Goal: Complete application form: Complete application form

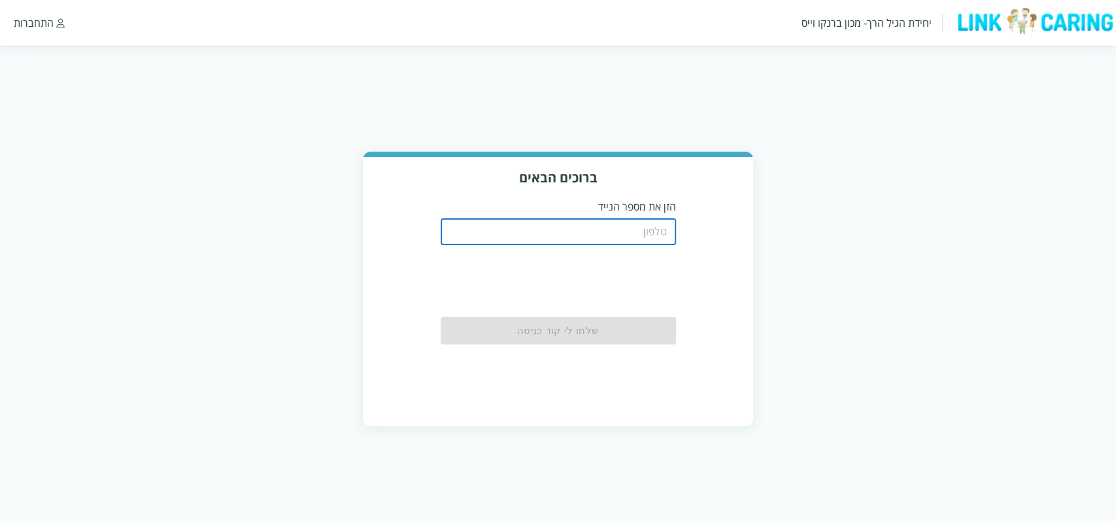
click at [589, 233] on input "tel" at bounding box center [557, 232] width 235 height 26
type input "0508805134"
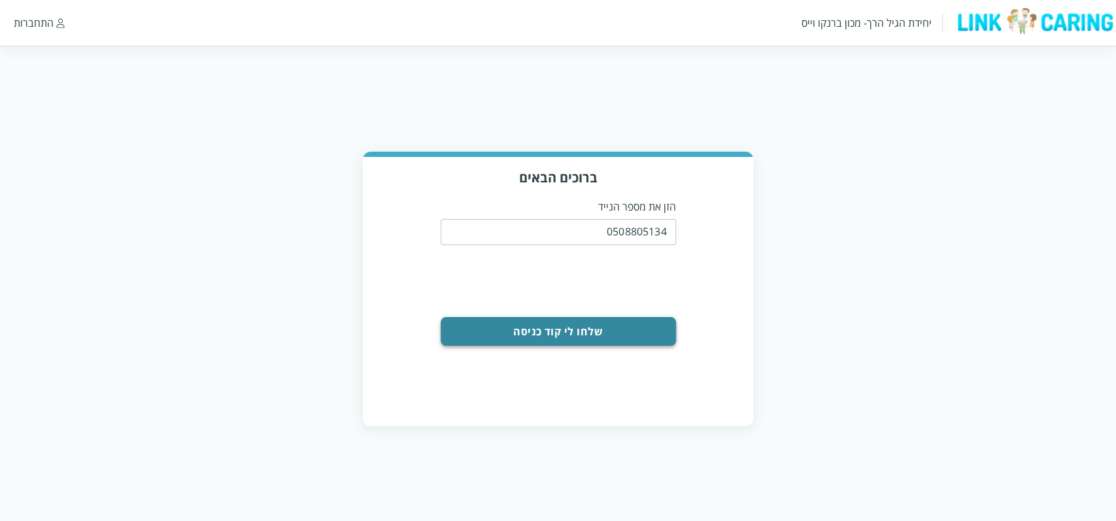
click at [601, 335] on button "שלחו לי קוד כניסה" at bounding box center [557, 331] width 235 height 29
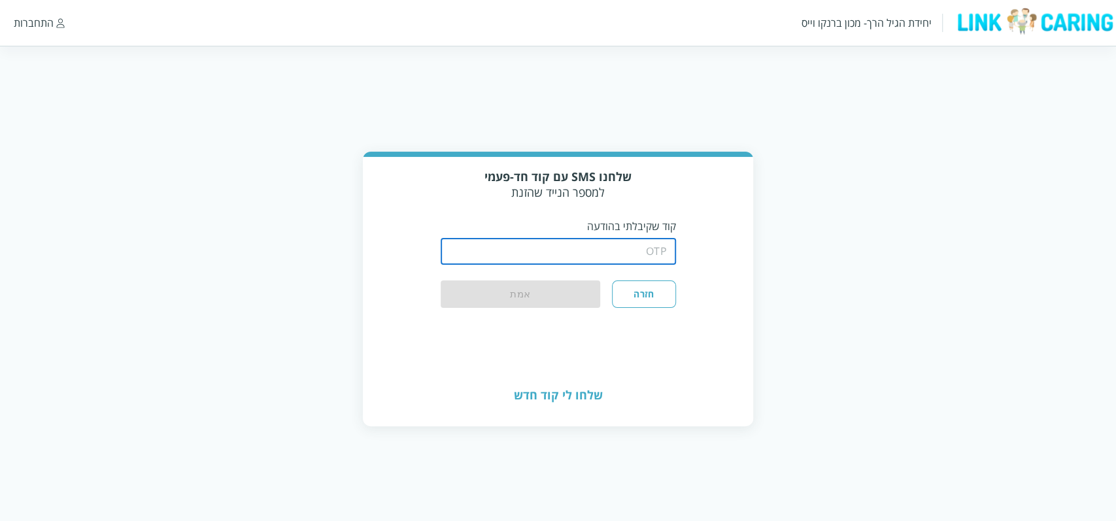
click at [625, 256] on input "string" at bounding box center [557, 252] width 235 height 26
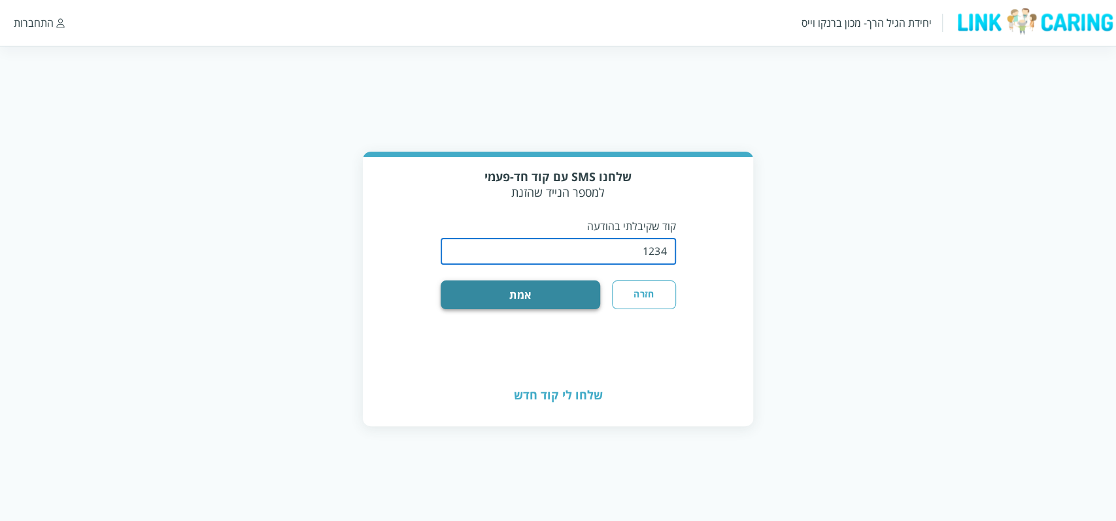
type input "1234"
click at [527, 291] on button "אמת" at bounding box center [520, 294] width 160 height 29
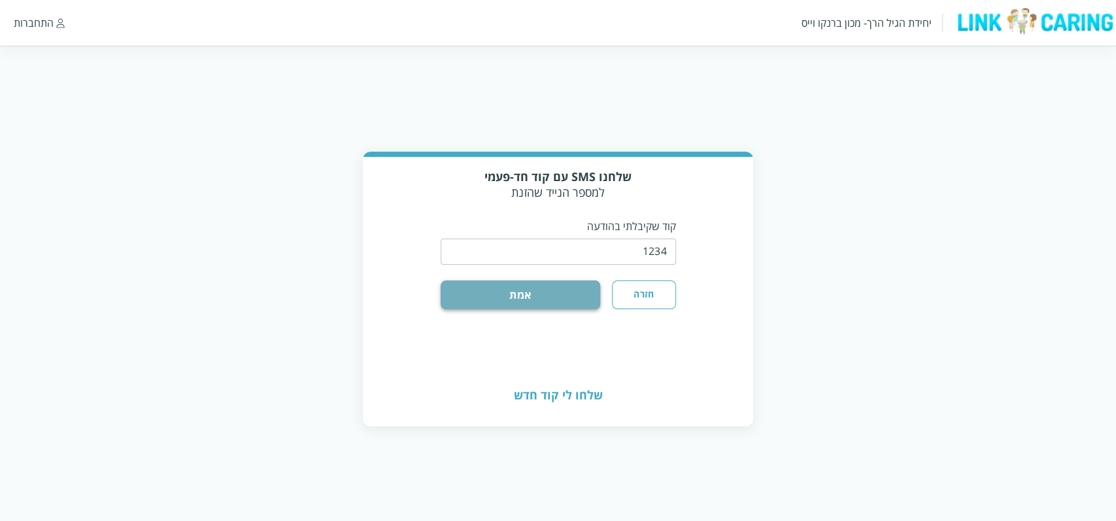
click at [555, 295] on button "אמת" at bounding box center [520, 294] width 160 height 29
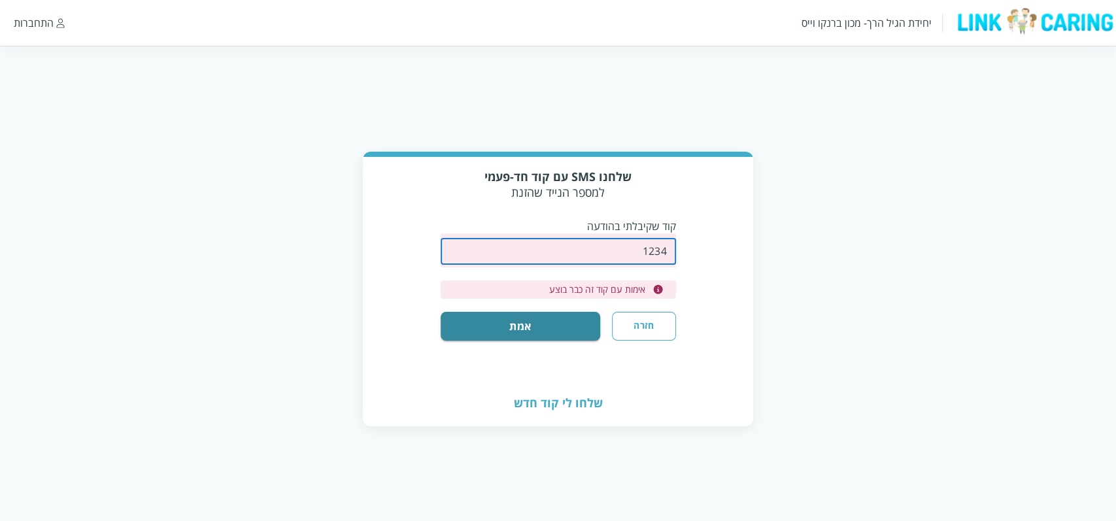
click at [567, 253] on input "string" at bounding box center [557, 252] width 235 height 26
click at [552, 319] on button "אמת" at bounding box center [520, 326] width 160 height 29
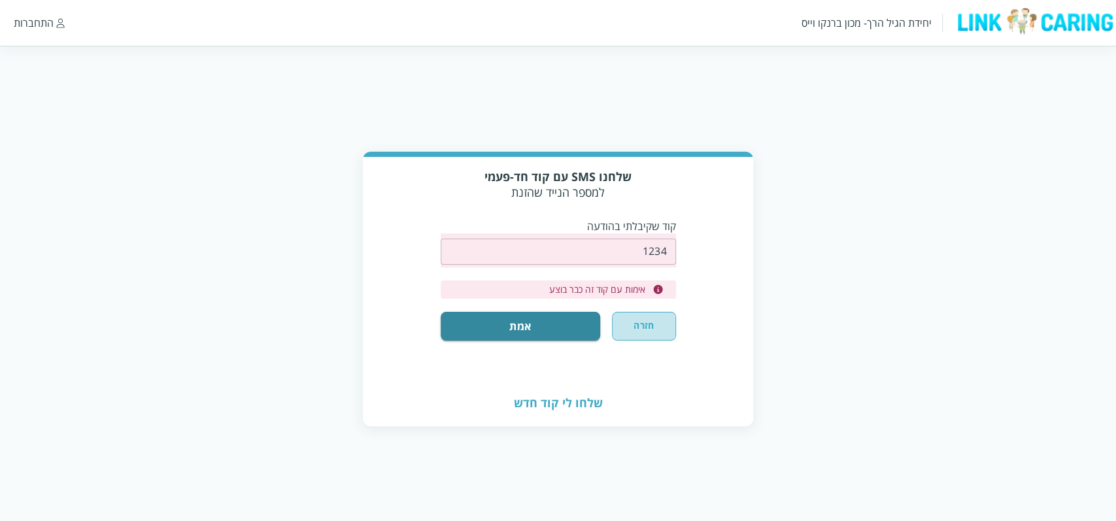
click at [633, 325] on button "חזרה" at bounding box center [643, 326] width 63 height 29
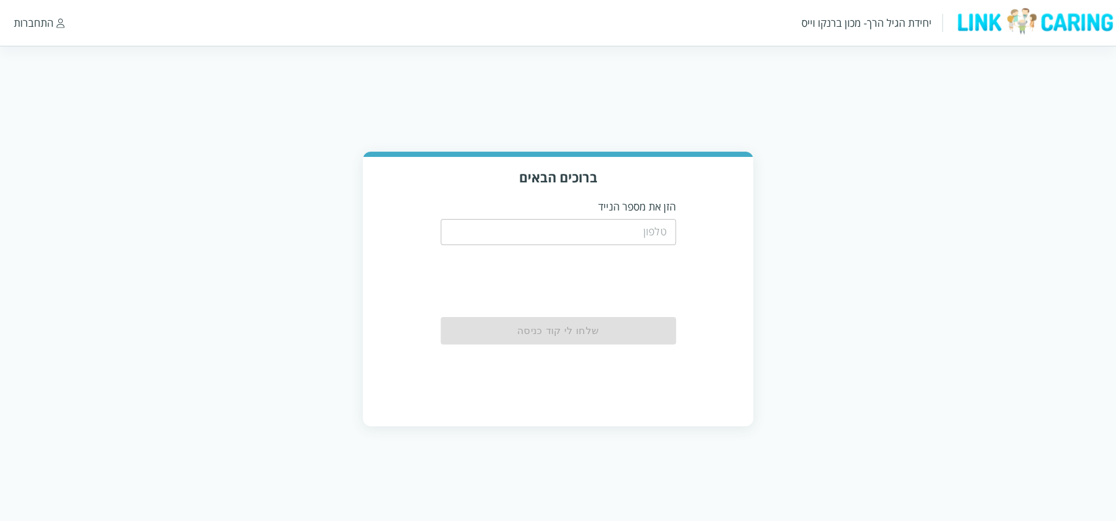
click at [622, 235] on input "tel" at bounding box center [557, 232] width 235 height 26
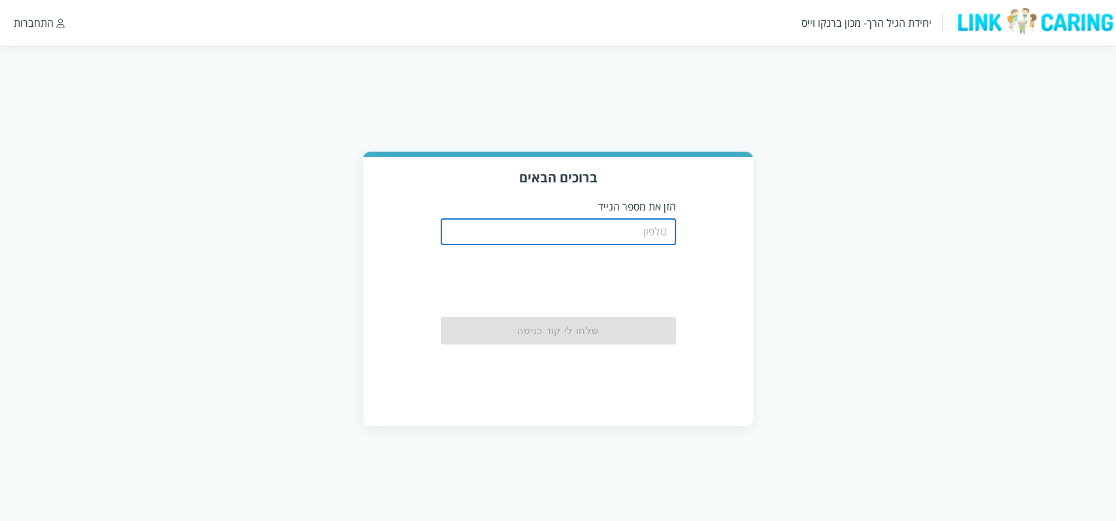
type input "0508805134"
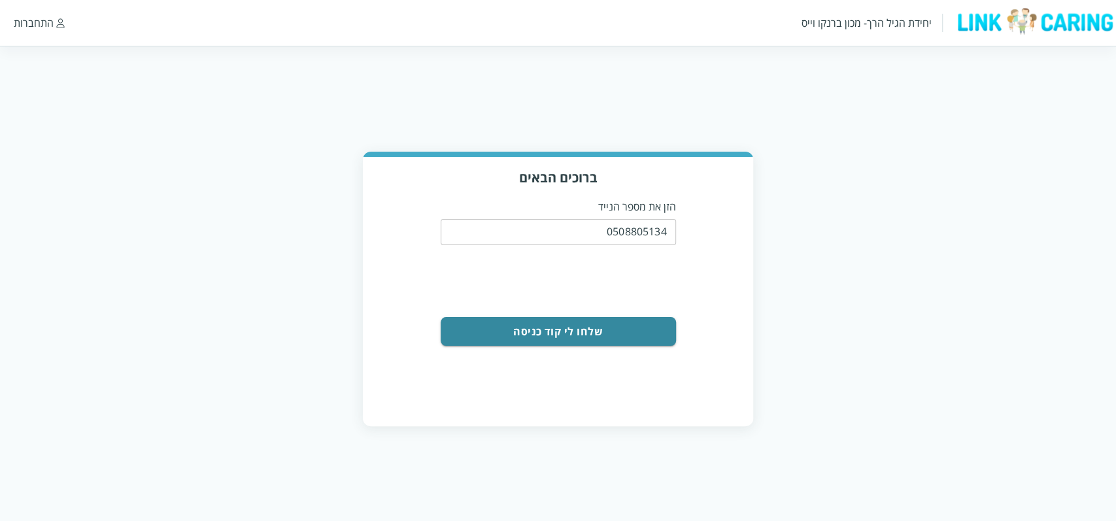
click at [591, 337] on button "שלחו לי קוד כניסה" at bounding box center [557, 331] width 235 height 29
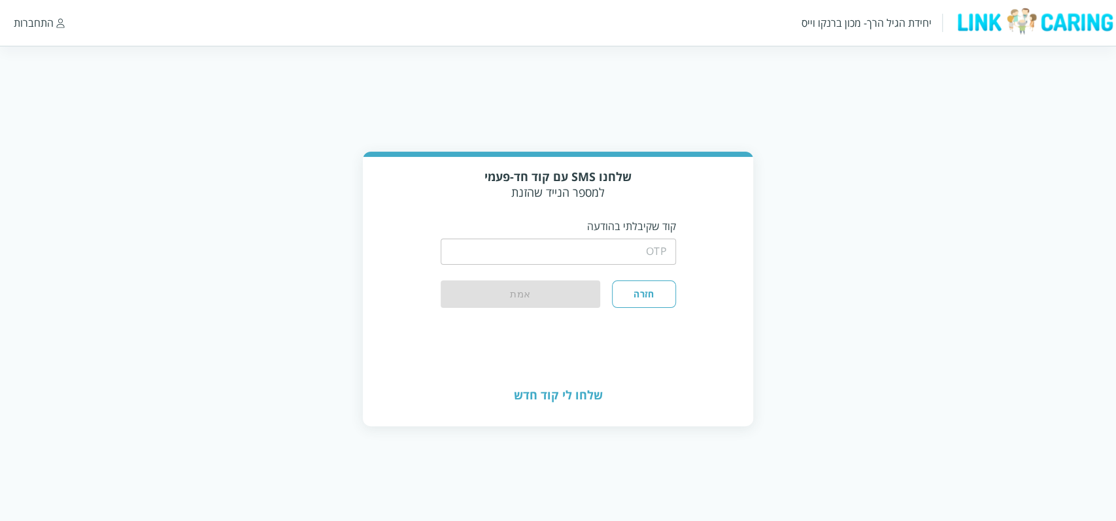
click at [621, 252] on input "string" at bounding box center [557, 252] width 235 height 26
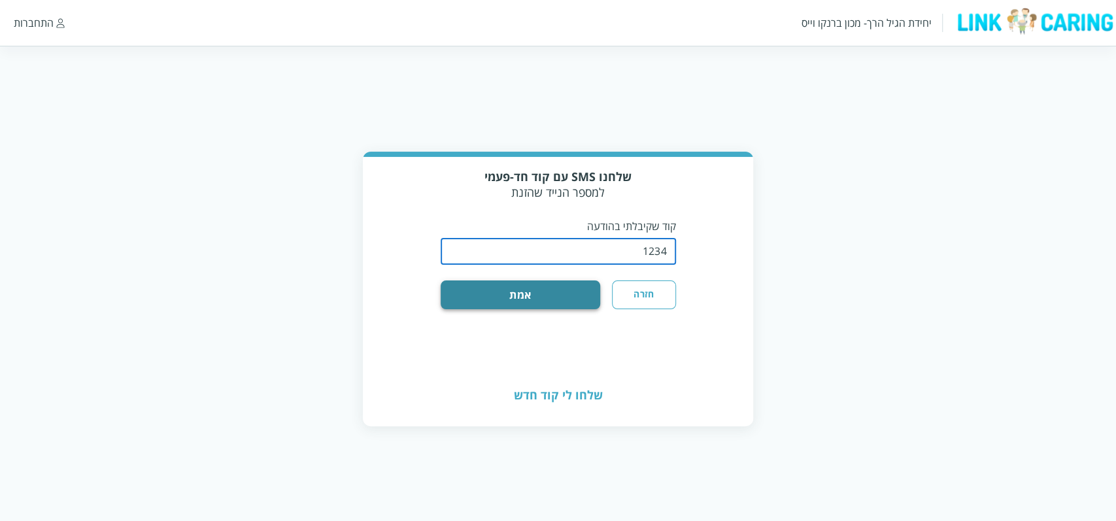
type input "1234"
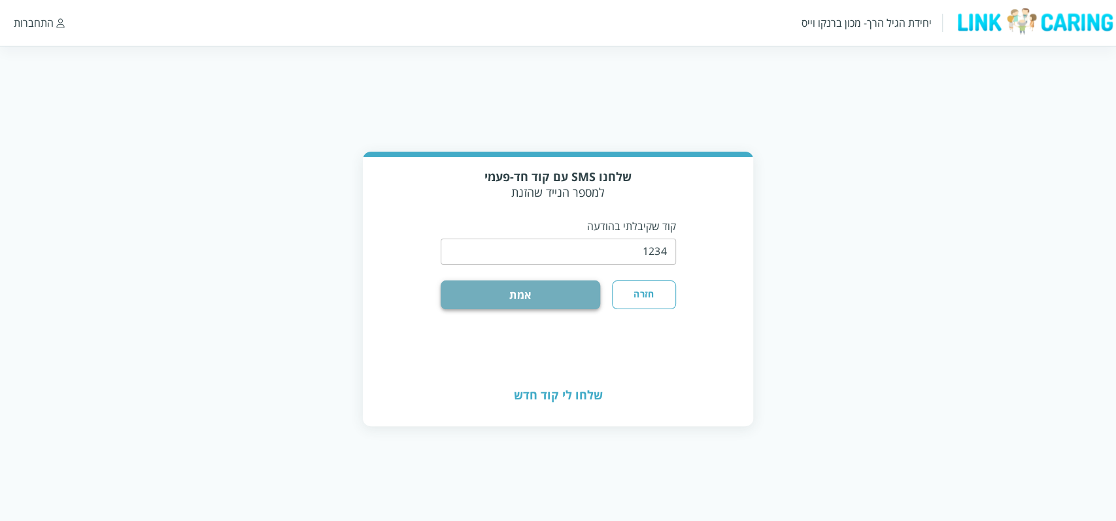
click at [568, 303] on button "אמת" at bounding box center [520, 294] width 160 height 29
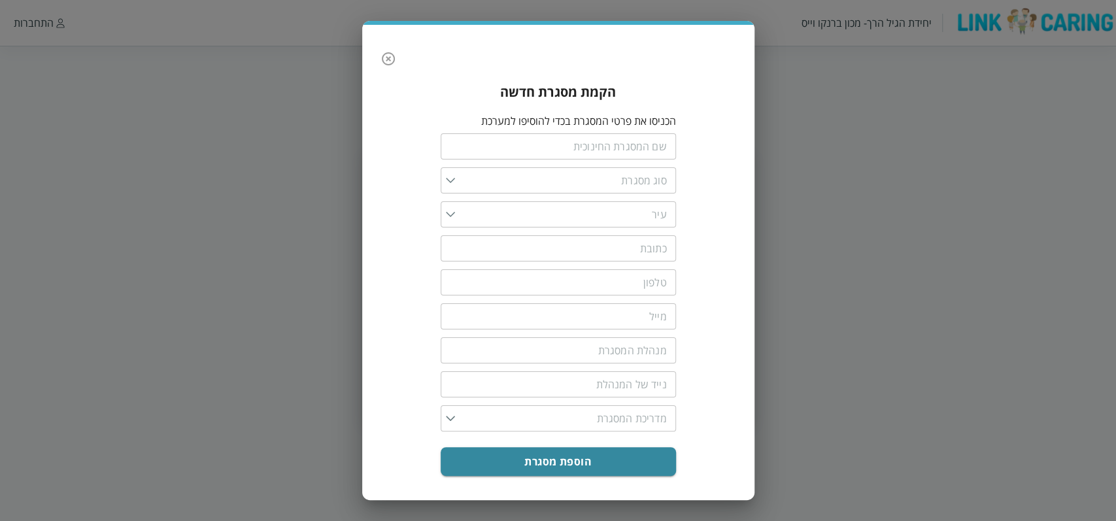
click at [384, 60] on icon "button" at bounding box center [388, 59] width 16 height 16
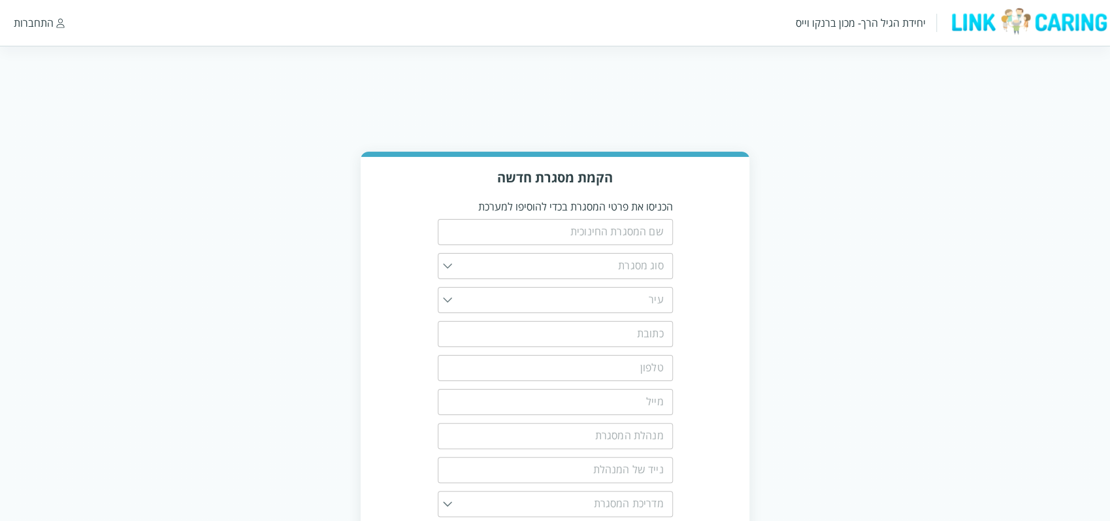
scroll to position [76, 0]
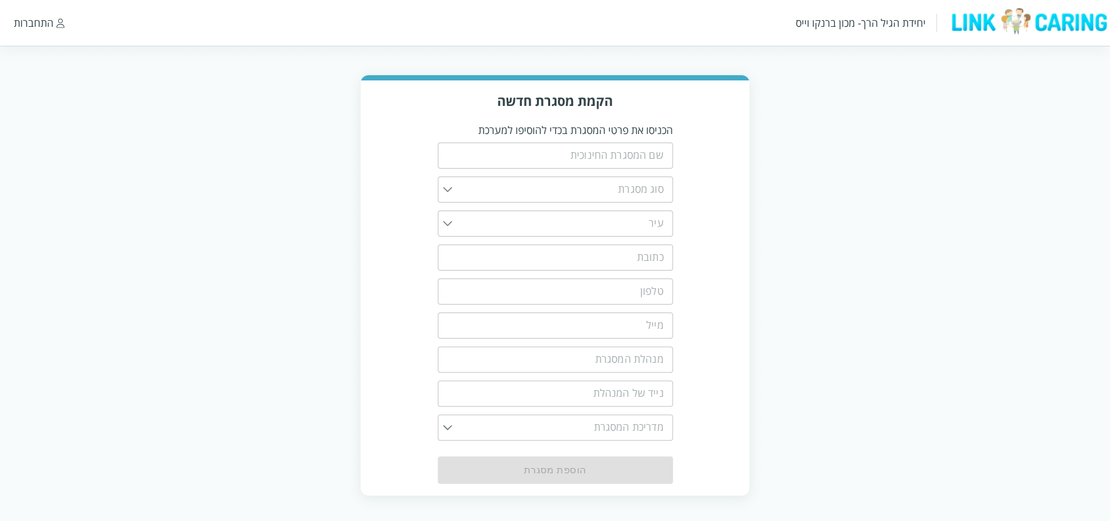
click at [732, 190] on div "הקמת מסגרת חדשה הכניסו את פרטי המסגרת בכדי להוסיפו למערכת ​ ​ ​ ​ ​ ​ ​ ​ ​ הוס…" at bounding box center [555, 287] width 389 height 415
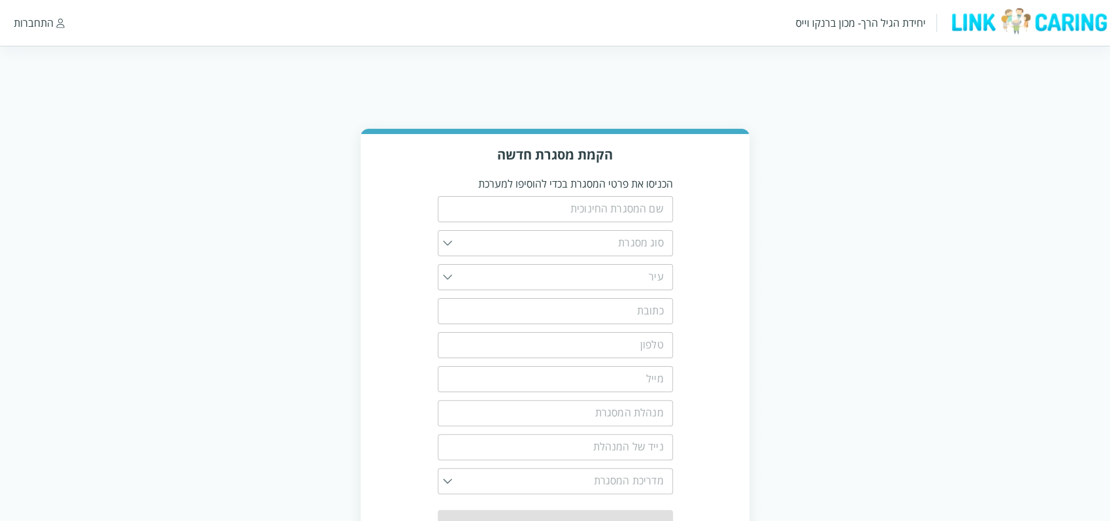
scroll to position [0, 0]
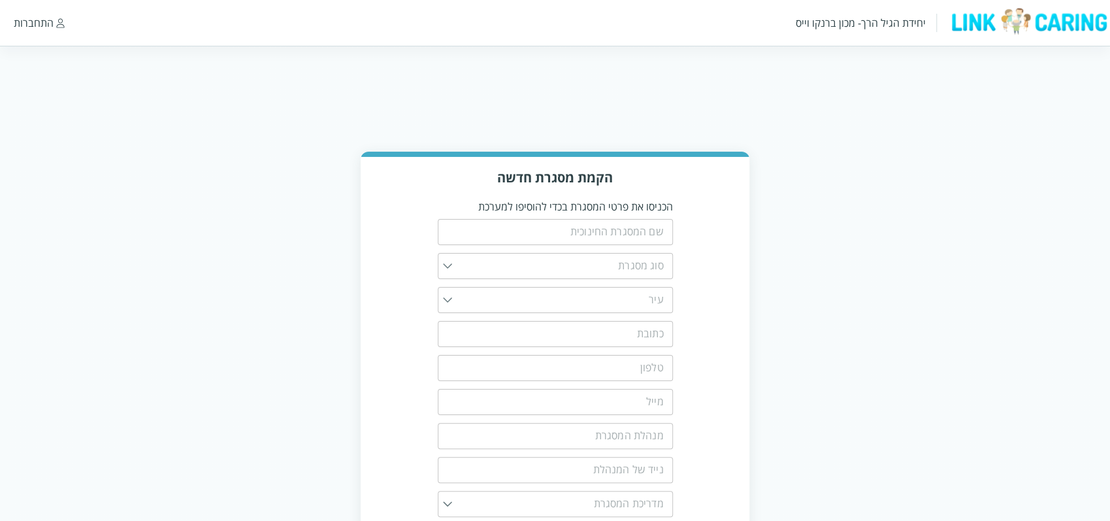
click at [23, 24] on div "התחברות" at bounding box center [34, 23] width 40 height 14
click at [44, 26] on div "התחברות" at bounding box center [34, 23] width 40 height 14
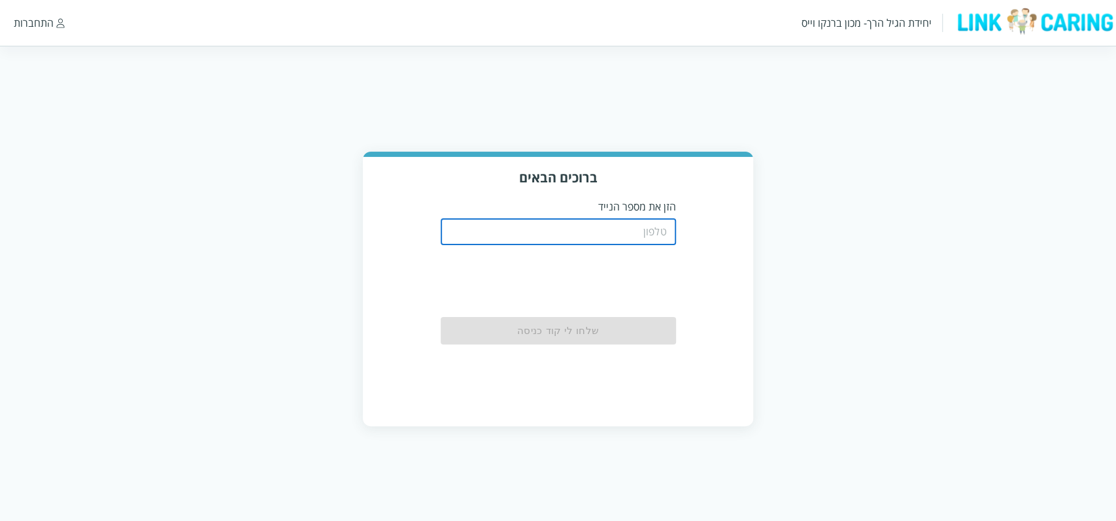
click at [608, 235] on input "tel" at bounding box center [557, 232] width 235 height 26
paste input "0587811111"
type input "0587811111"
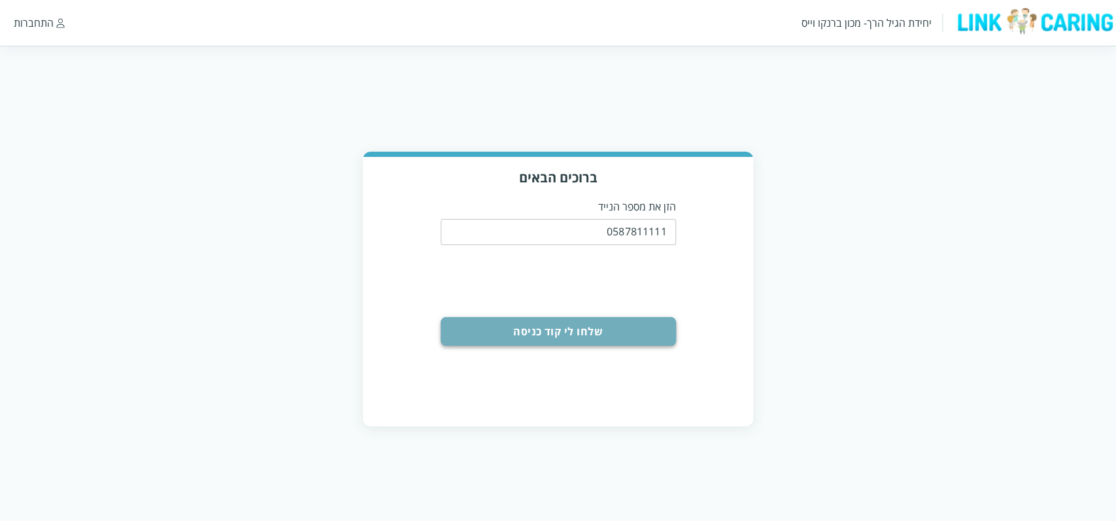
click at [623, 337] on button "שלחו לי קוד כניסה" at bounding box center [557, 331] width 235 height 29
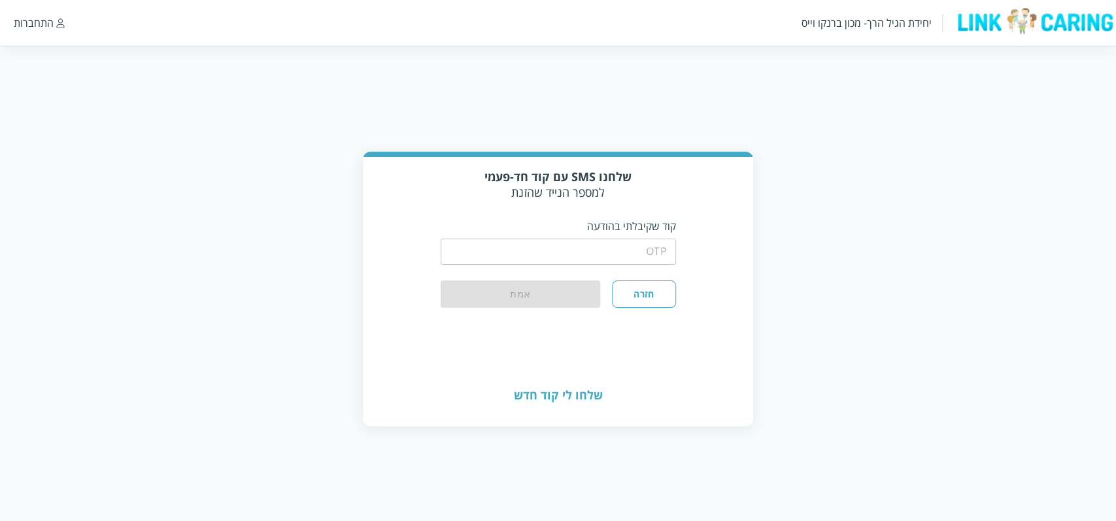
click at [627, 241] on input "string" at bounding box center [557, 252] width 235 height 26
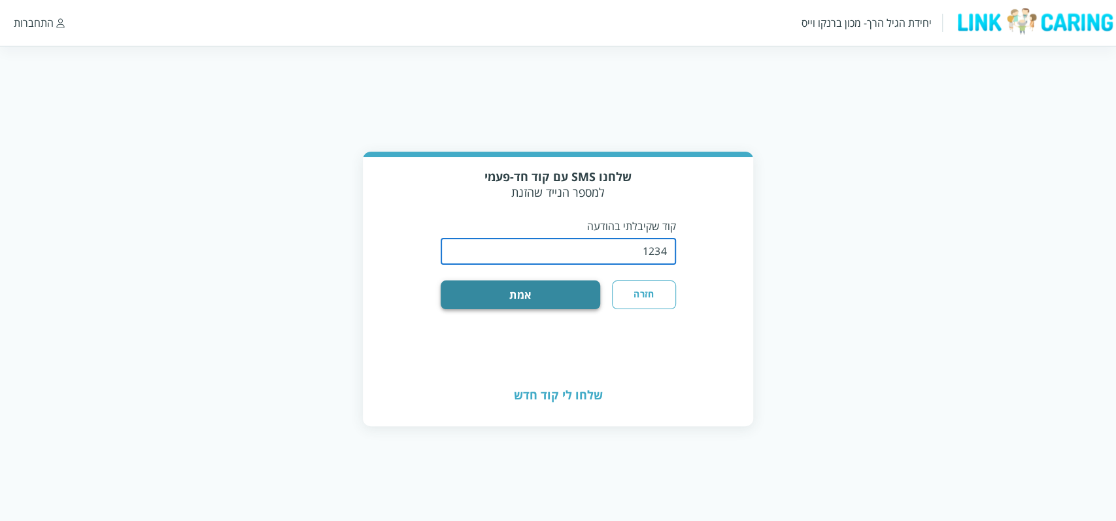
type input "1234"
click at [557, 282] on button "אמת" at bounding box center [520, 294] width 160 height 29
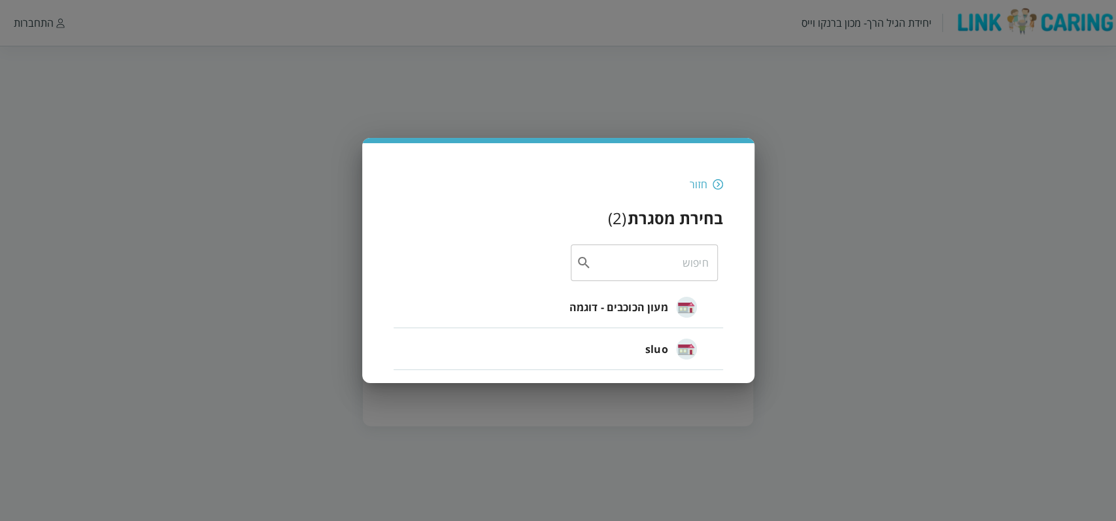
click at [627, 303] on span "מעון הכוכבים - דוגמה" at bounding box center [618, 307] width 99 height 16
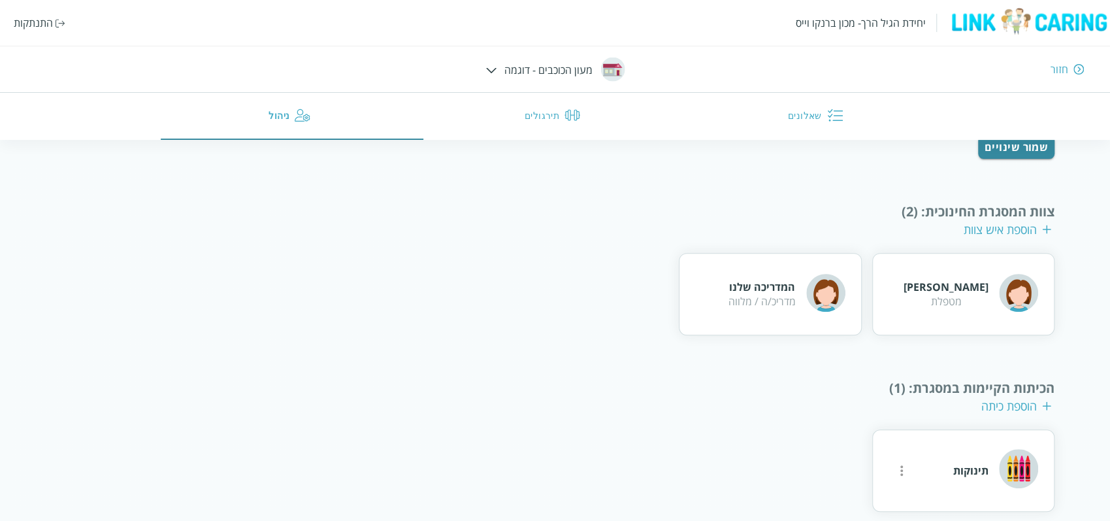
scroll to position [197, 0]
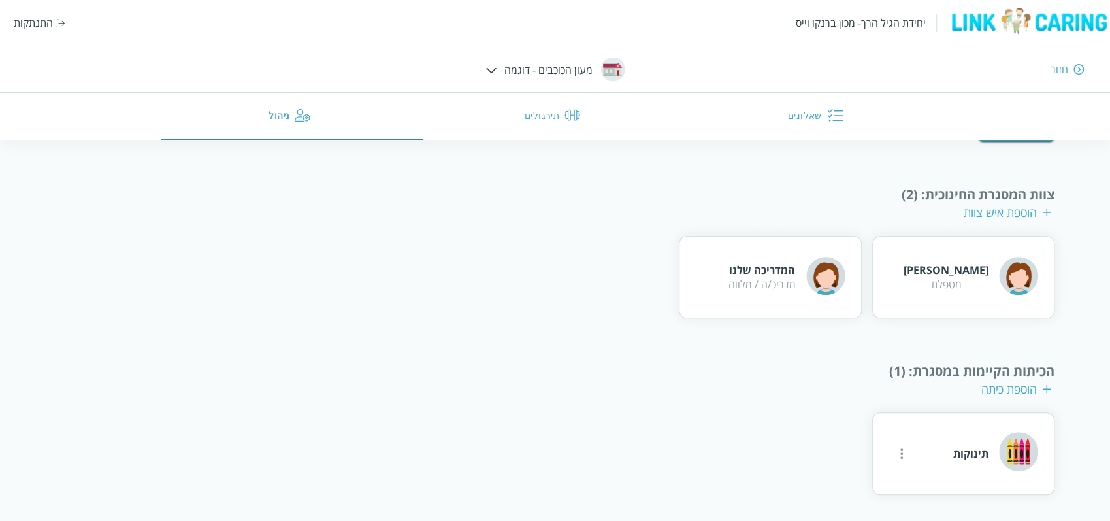
click at [840, 112] on img "button" at bounding box center [835, 115] width 16 height 16
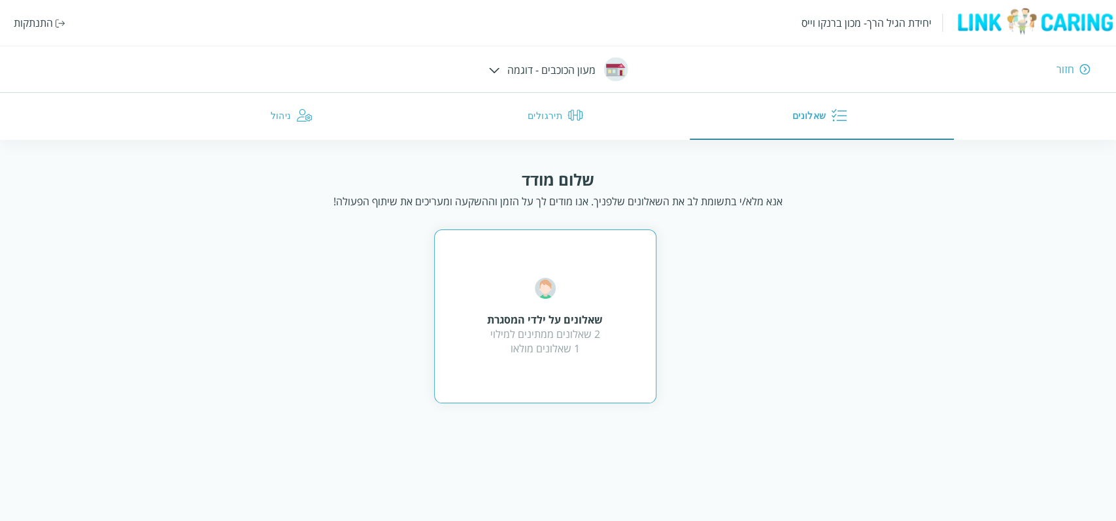
click at [580, 305] on div "שאלונים על ילדי המסגרת 2 שאלונים ממתינים למילוי 1 שאלונים מולאו" at bounding box center [545, 317] width 116 height 78
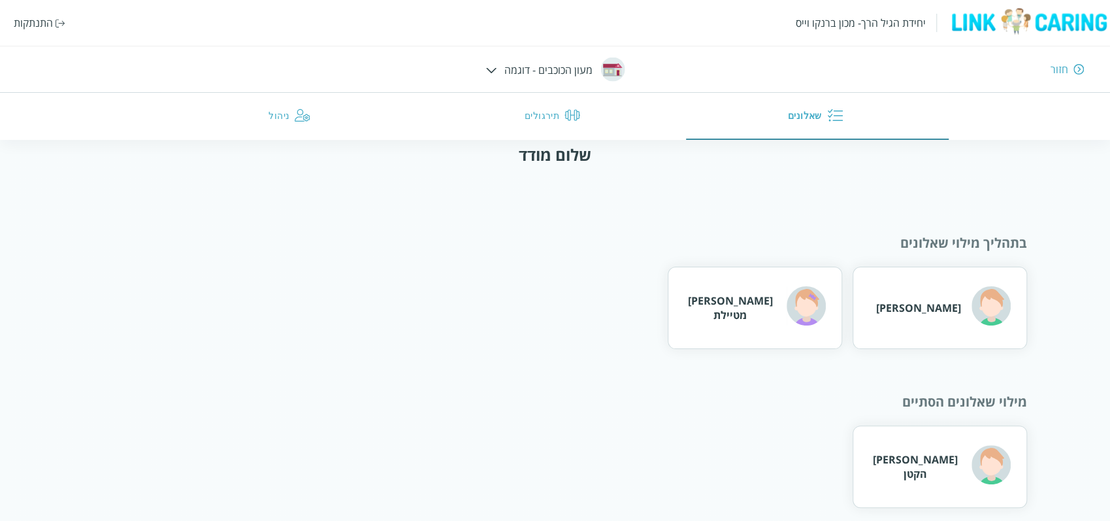
scroll to position [37, 0]
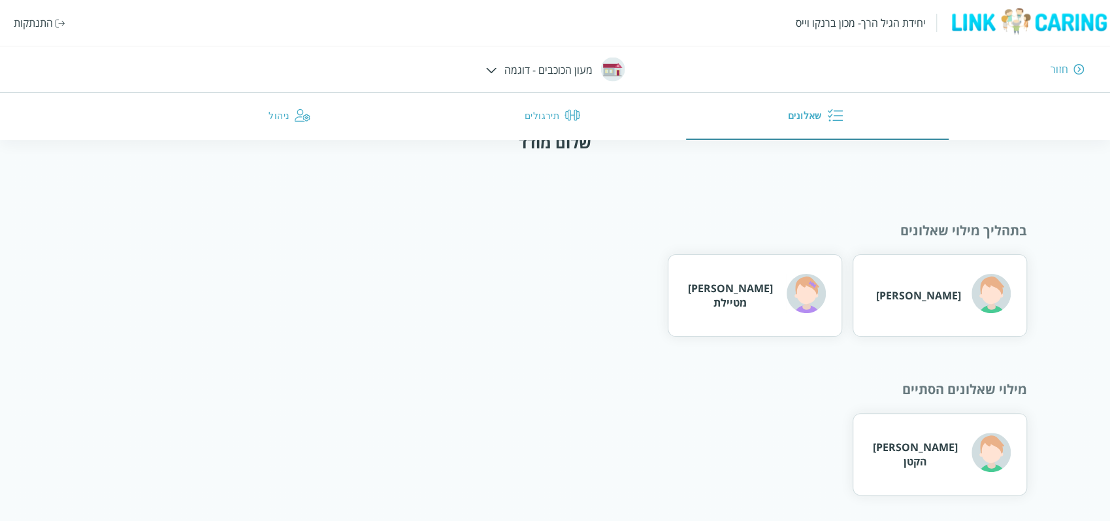
click at [575, 124] on div "button" at bounding box center [573, 116] width 16 height 19
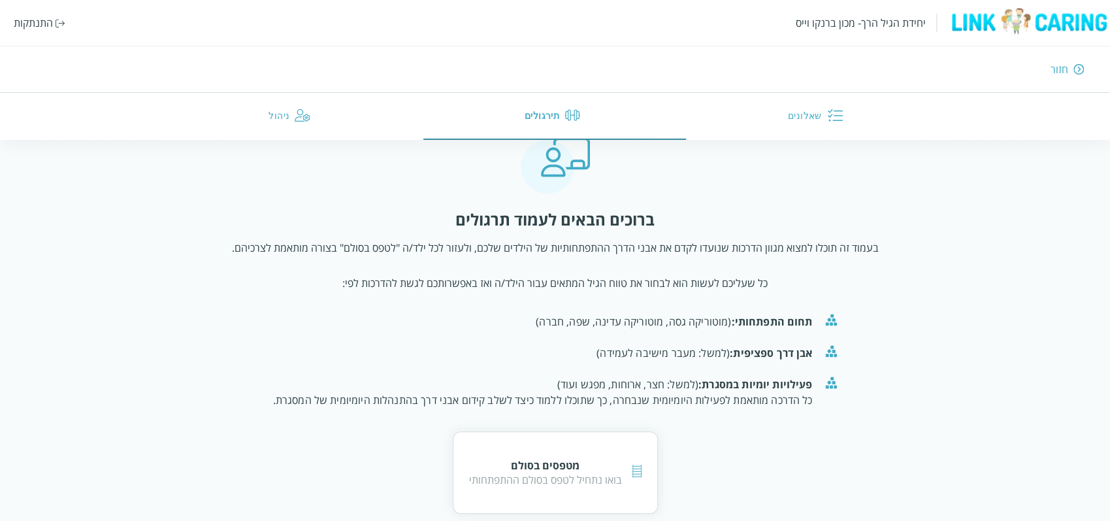
scroll to position [48, 0]
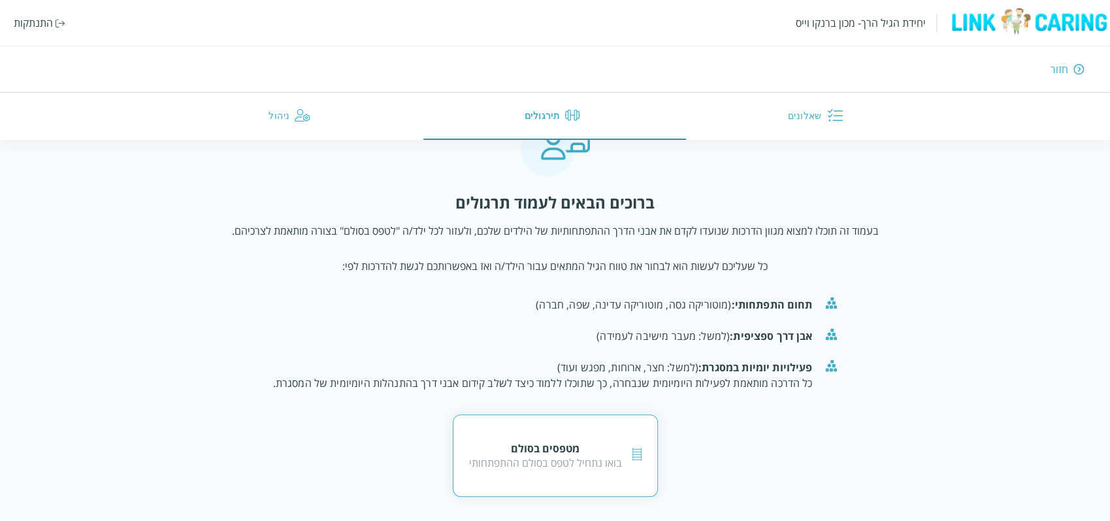
click at [589, 441] on div "מטפסים בסולם" at bounding box center [545, 448] width 153 height 14
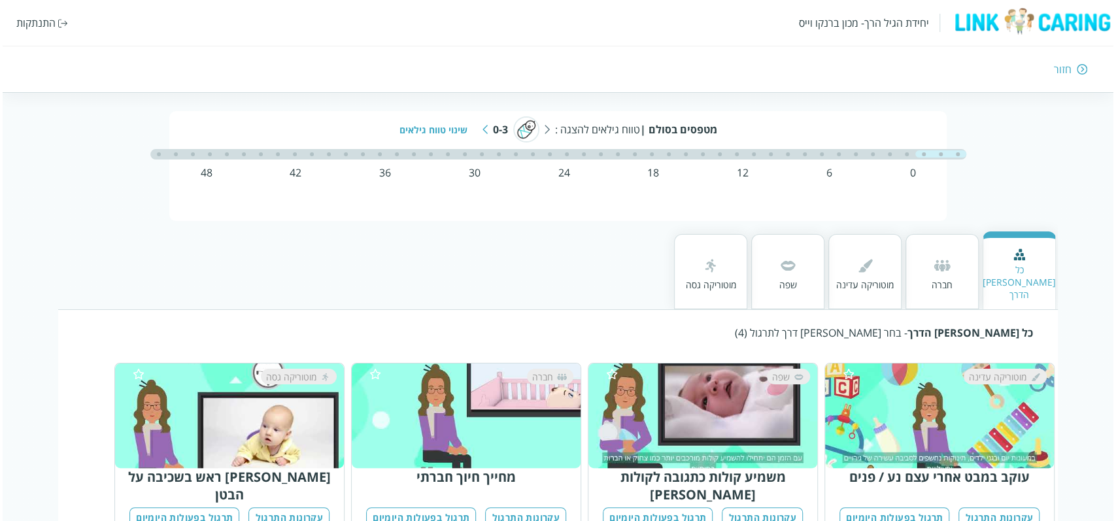
scroll to position [40, 0]
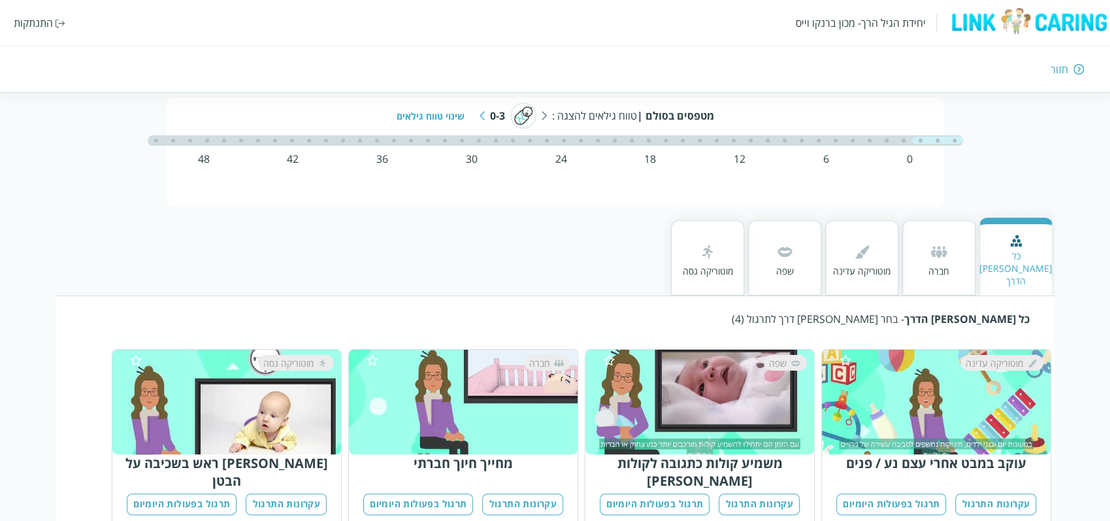
click at [957, 248] on div "חברה" at bounding box center [938, 257] width 73 height 75
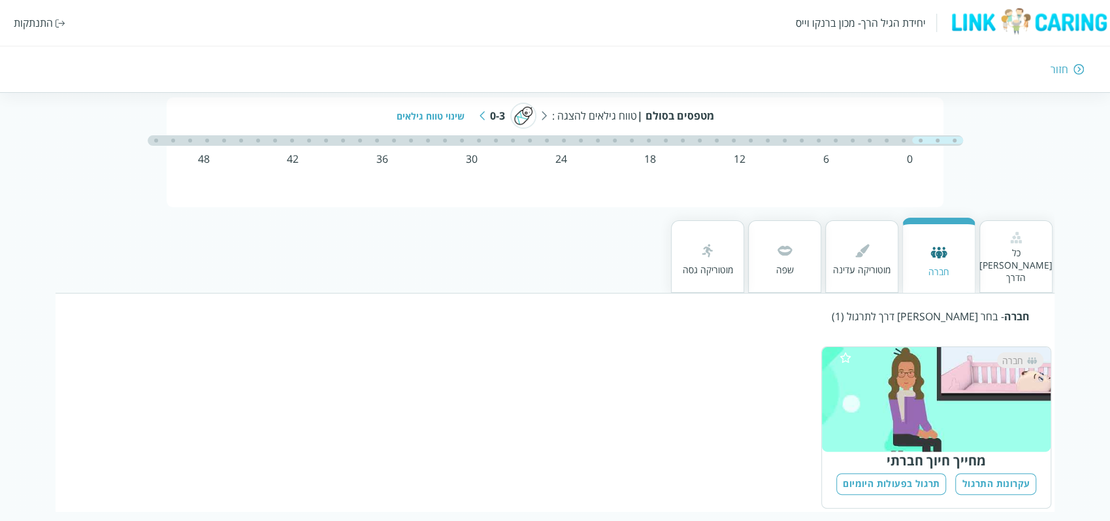
click at [863, 263] on div "מוטוריקה עדינה" at bounding box center [862, 269] width 58 height 12
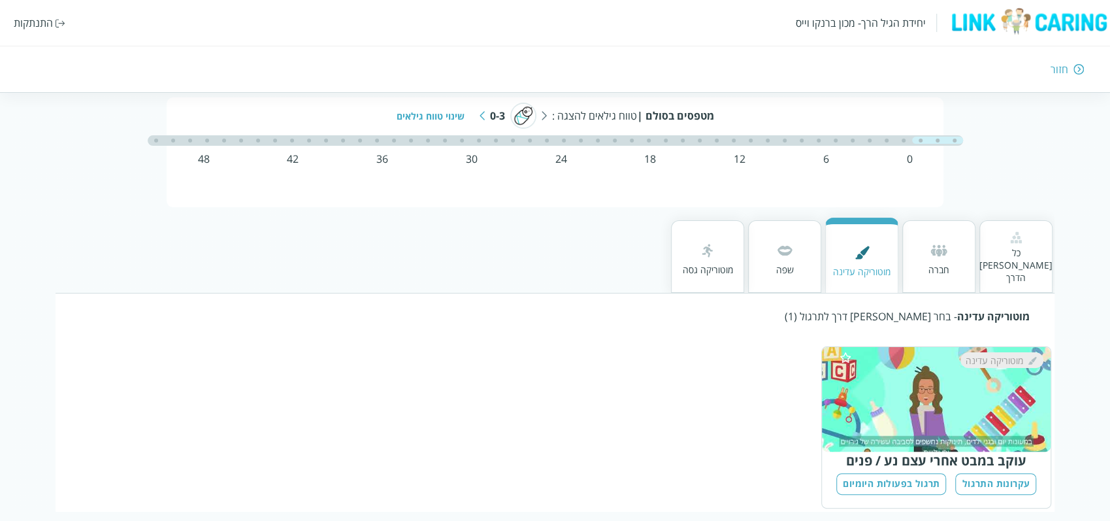
click at [794, 254] on div at bounding box center [784, 252] width 21 height 24
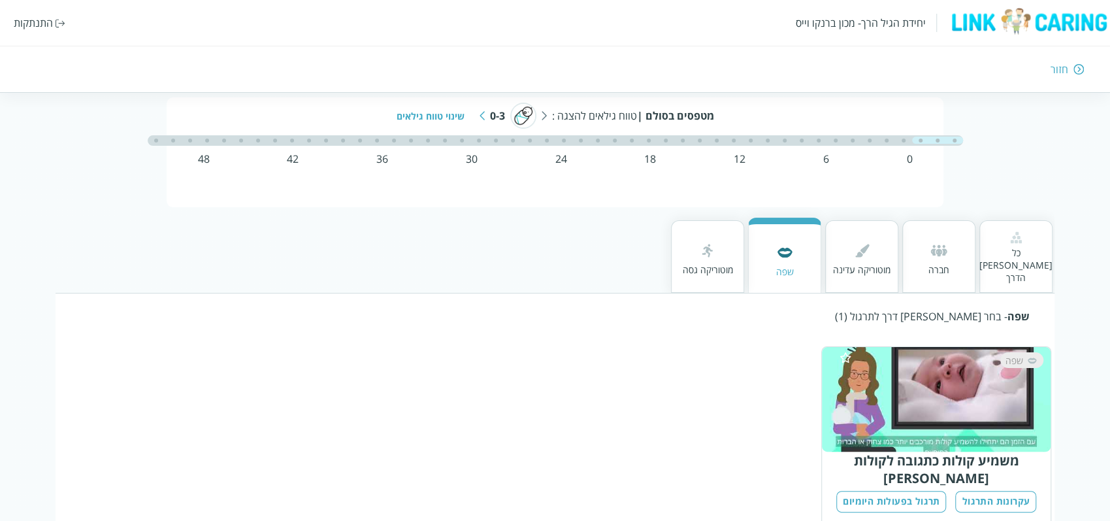
click at [708, 255] on div at bounding box center [708, 252] width 50 height 24
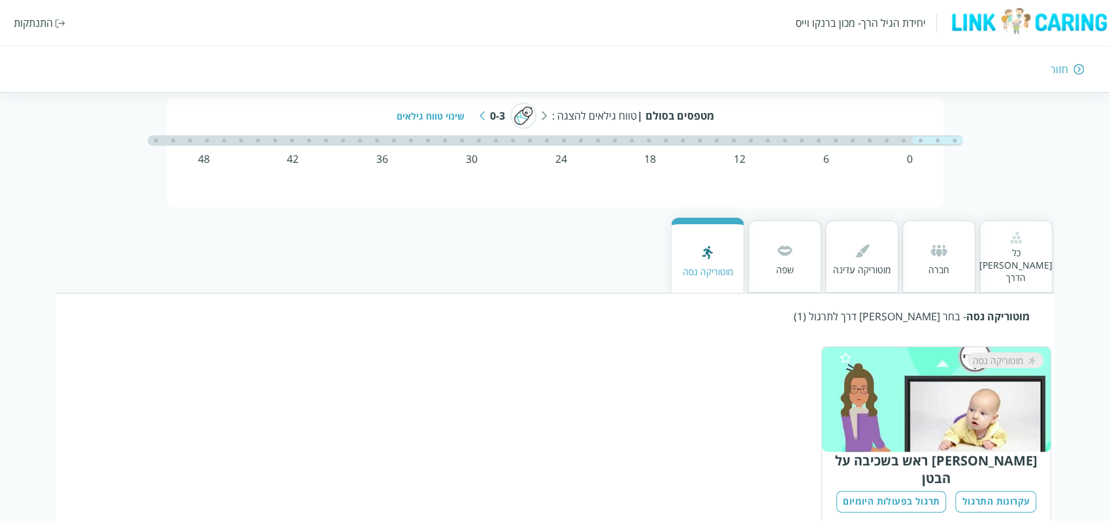
click at [775, 246] on img at bounding box center [784, 250] width 21 height 21
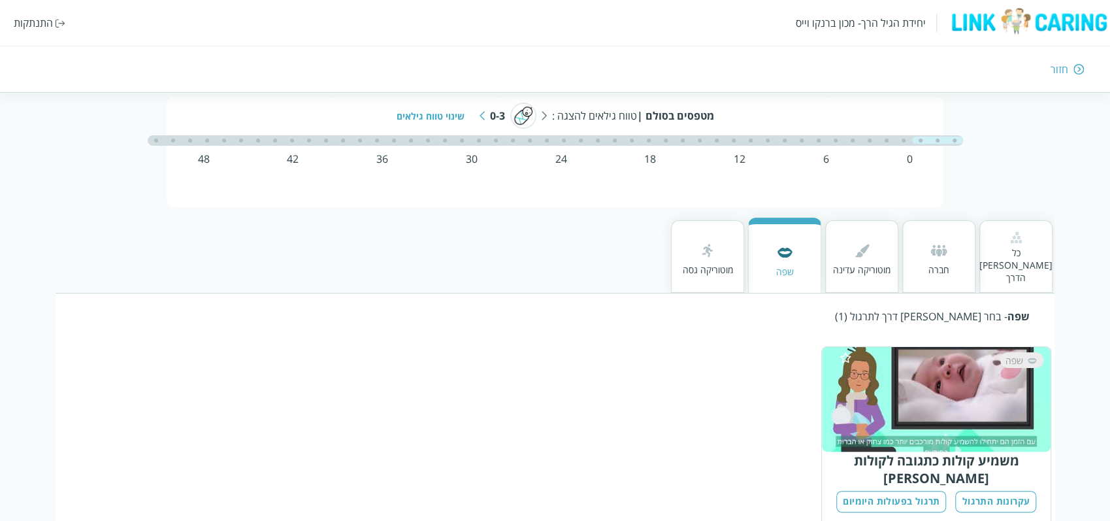
click at [866, 245] on img at bounding box center [862, 250] width 21 height 21
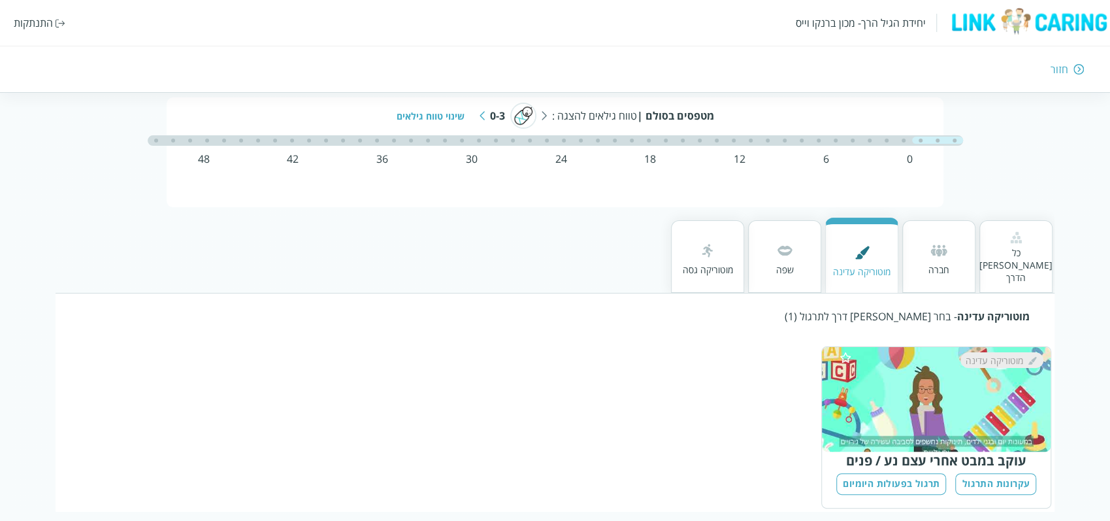
drag, startPoint x: 737, startPoint y: 135, endPoint x: 714, endPoint y: 144, distance: 24.4
click at [714, 144] on div at bounding box center [708, 140] width 102 height 10
drag, startPoint x: 941, startPoint y: 137, endPoint x: 880, endPoint y: 146, distance: 61.6
click at [880, 146] on div at bounding box center [554, 141] width 715 height 13
click at [864, 139] on div at bounding box center [886, 140] width 51 height 10
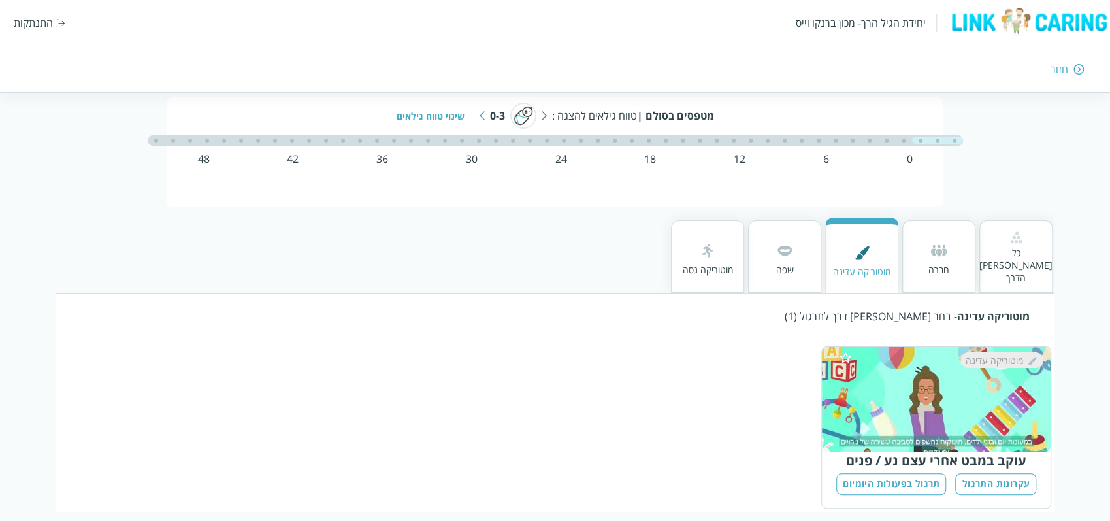
click at [864, 139] on div at bounding box center [886, 140] width 51 height 10
click at [471, 112] on div "שינוי טווח גילאים" at bounding box center [436, 116] width 78 height 12
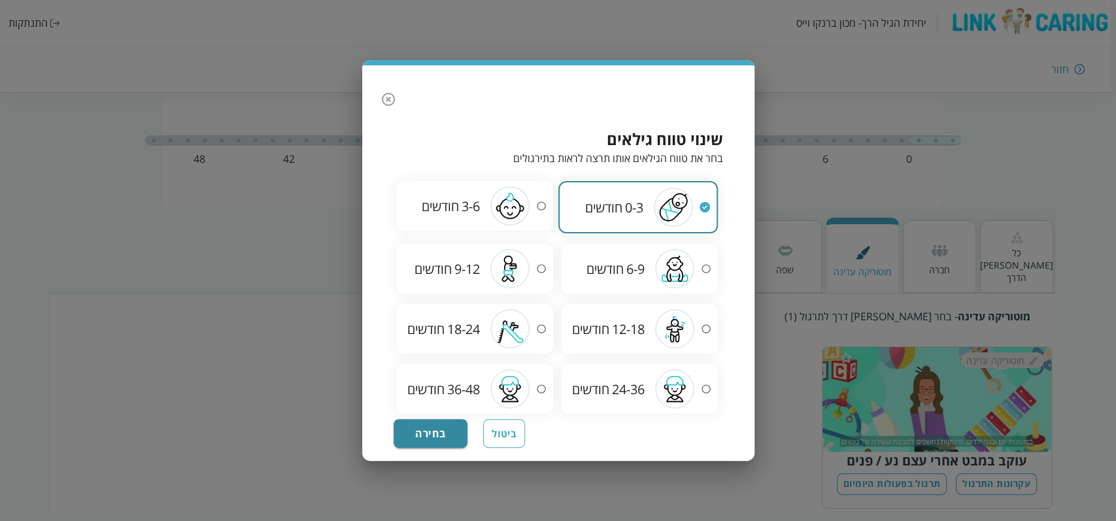
click at [619, 314] on div "12-18 חודשים" at bounding box center [639, 328] width 156 height 39
radio input "false"
radio input "true"
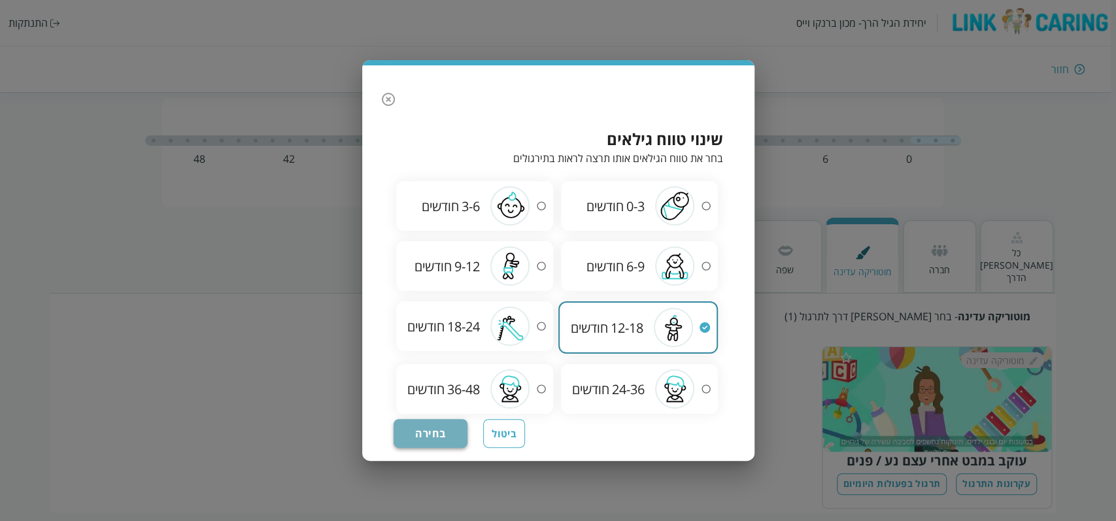
click at [444, 427] on button "בחירה" at bounding box center [430, 433] width 74 height 29
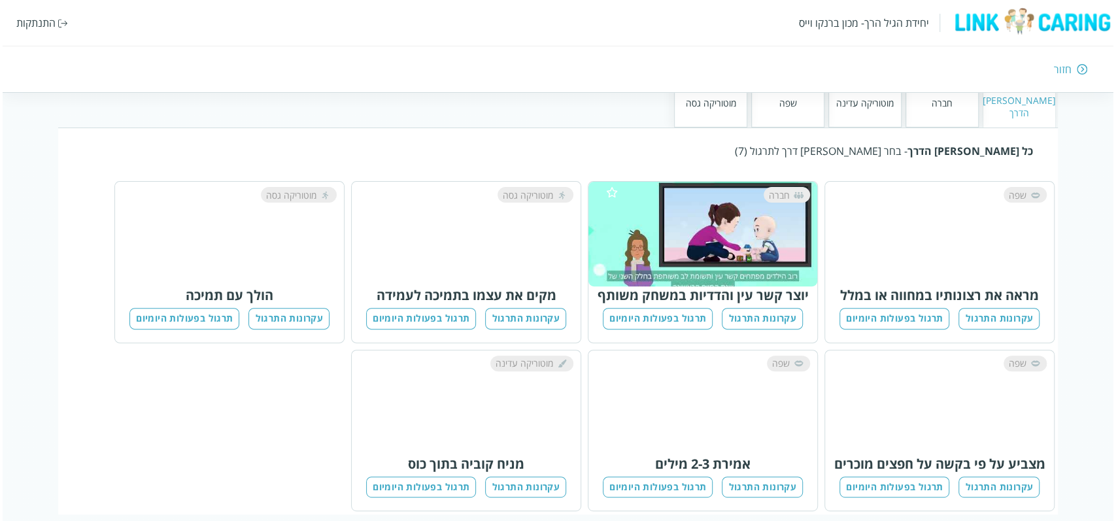
scroll to position [208, 0]
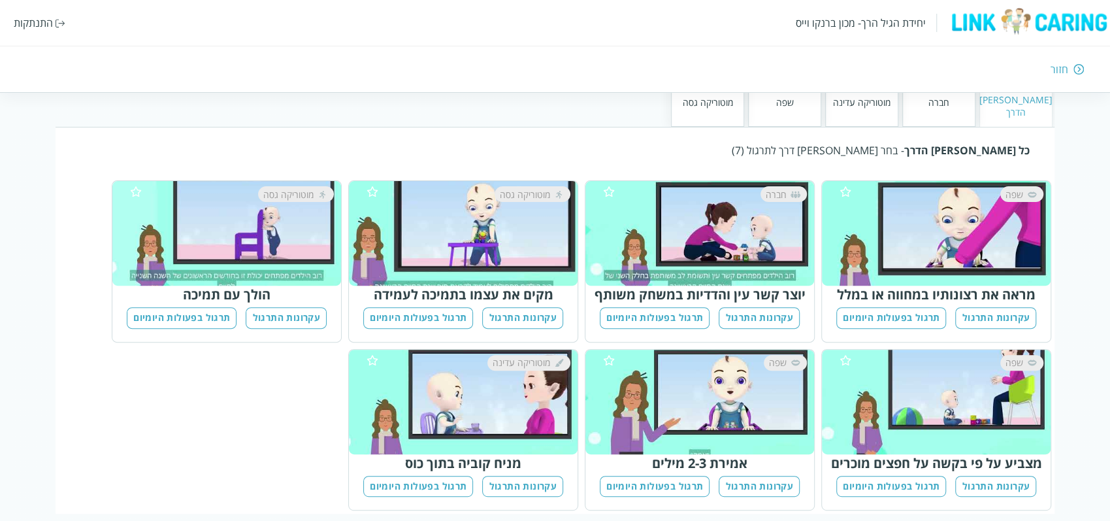
click at [520, 188] on span "מוטוריקה גסה" at bounding box center [525, 194] width 50 height 12
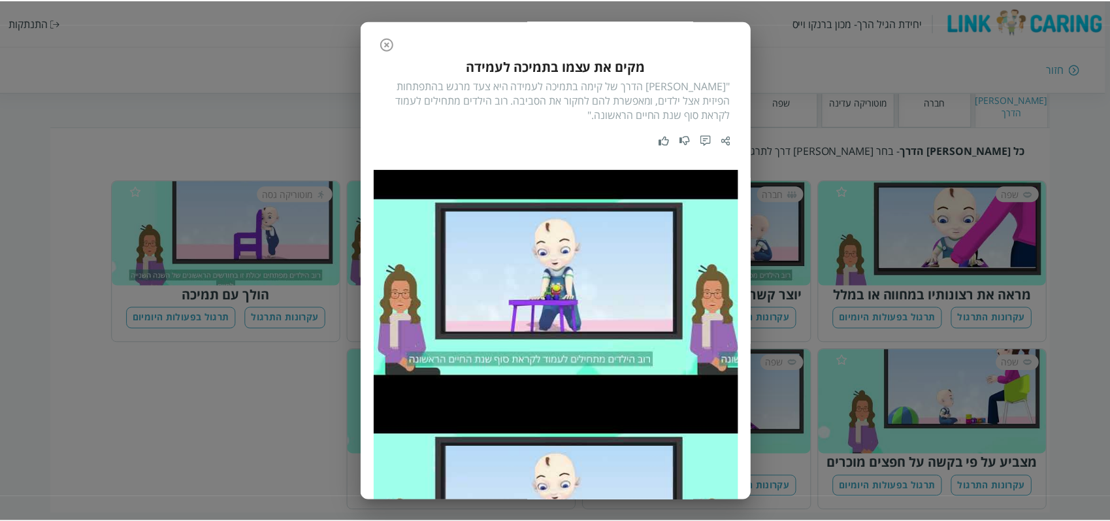
scroll to position [0, 0]
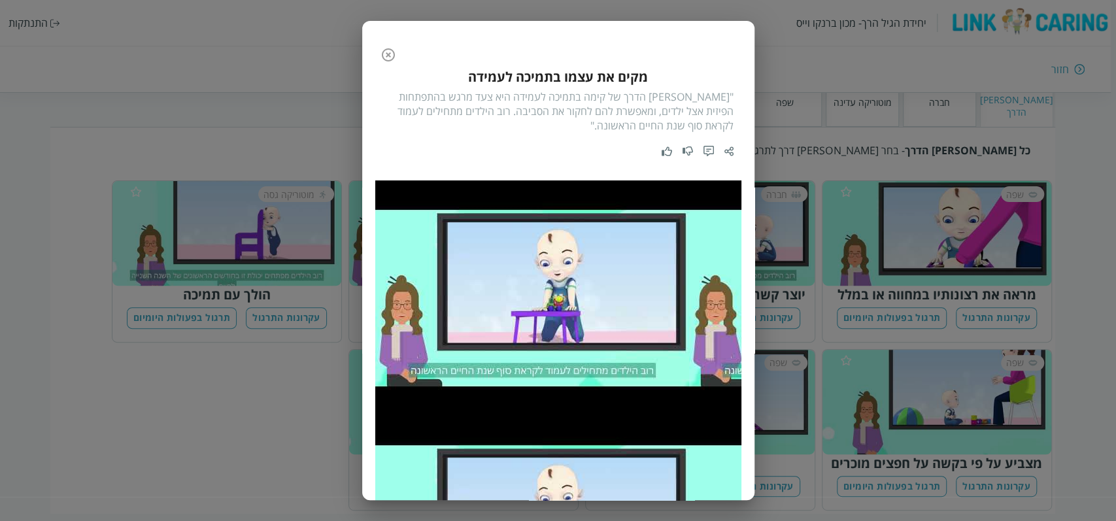
click at [396, 54] on icon "button" at bounding box center [388, 55] width 16 height 16
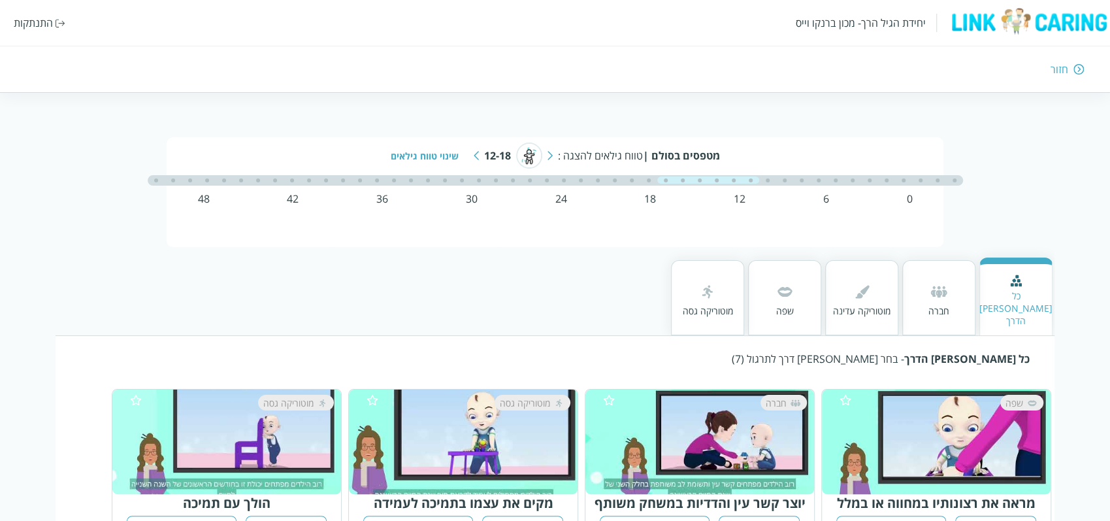
click at [1070, 70] on div "חזור" at bounding box center [811, 69] width 546 height 14
click at [1059, 68] on div "חזור" at bounding box center [1060, 69] width 18 height 14
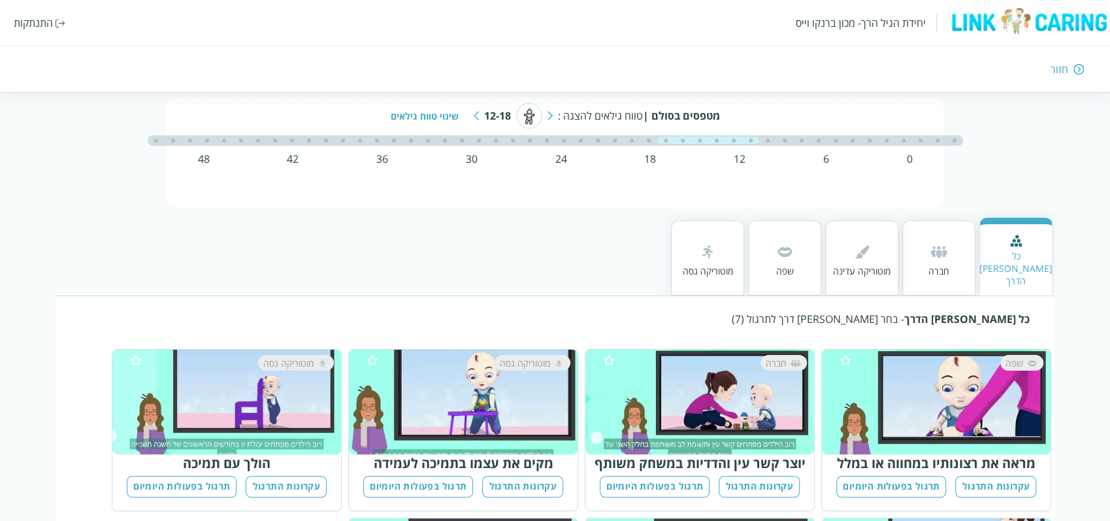
click at [1059, 73] on div "חזור" at bounding box center [1060, 69] width 18 height 14
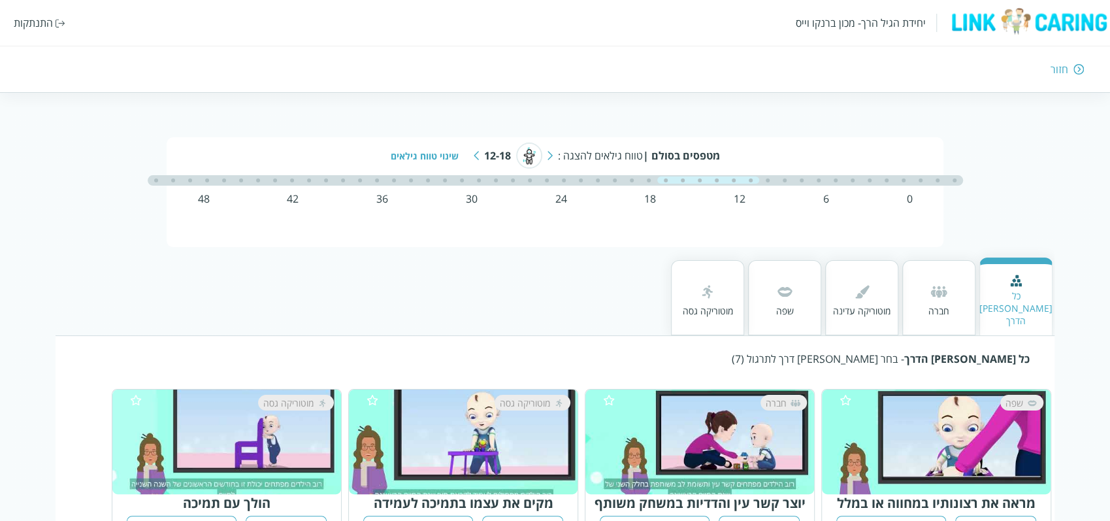
click at [1059, 67] on div "חזור" at bounding box center [1060, 69] width 18 height 14
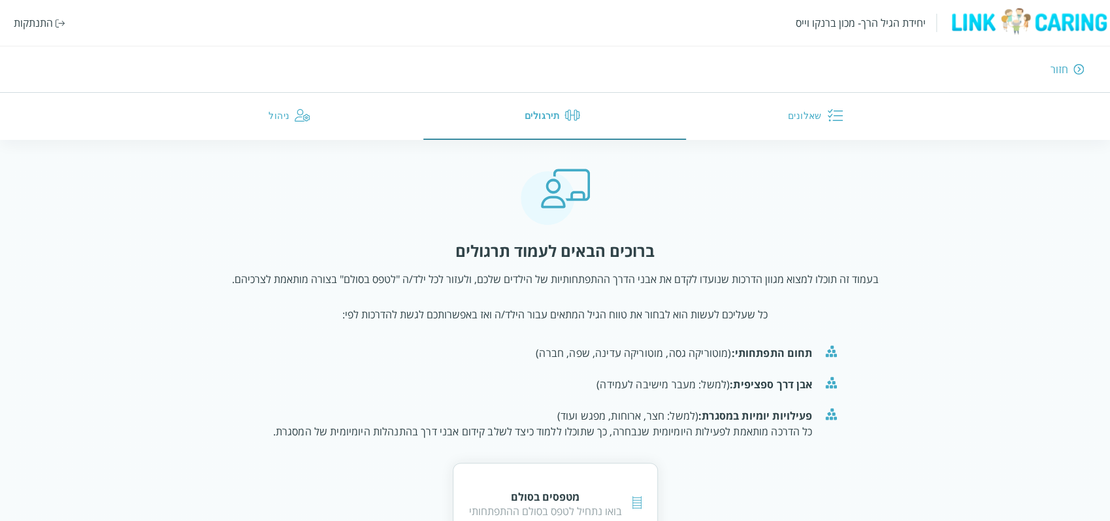
click at [1059, 67] on div "חזור" at bounding box center [1060, 69] width 18 height 14
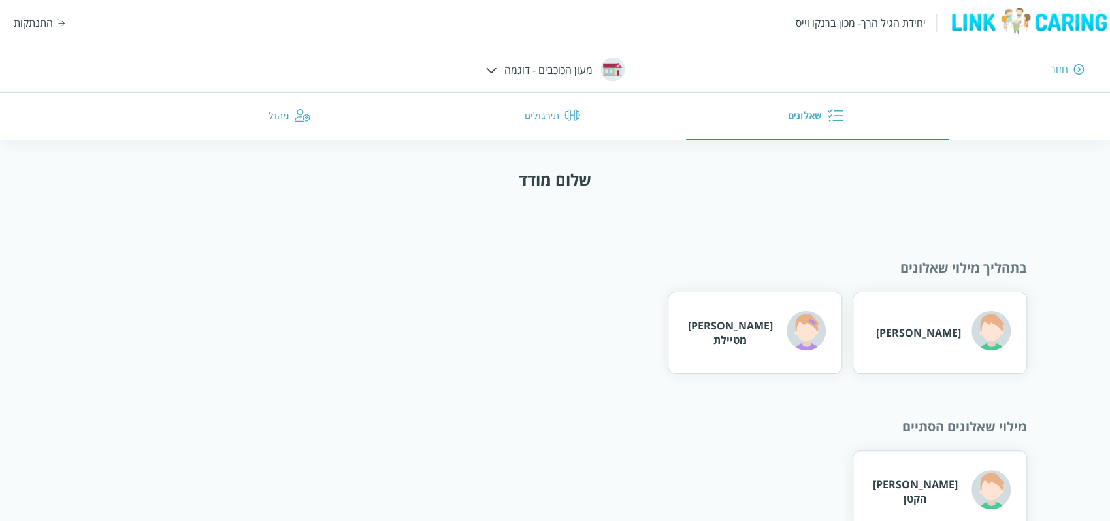
click at [537, 184] on div "שלום מודד" at bounding box center [555, 180] width 73 height 22
click at [972, 339] on img at bounding box center [991, 330] width 39 height 39
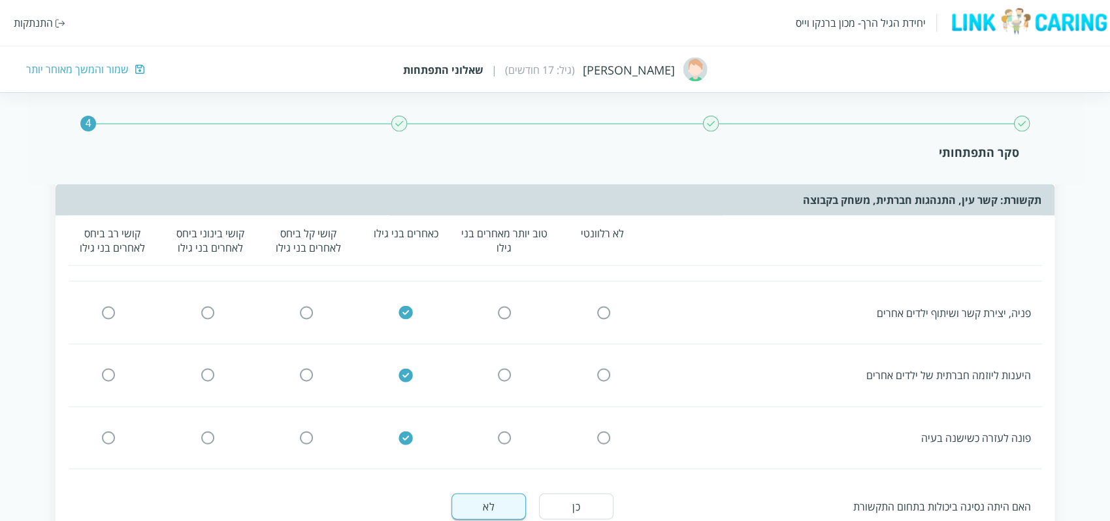
scroll to position [1742, 0]
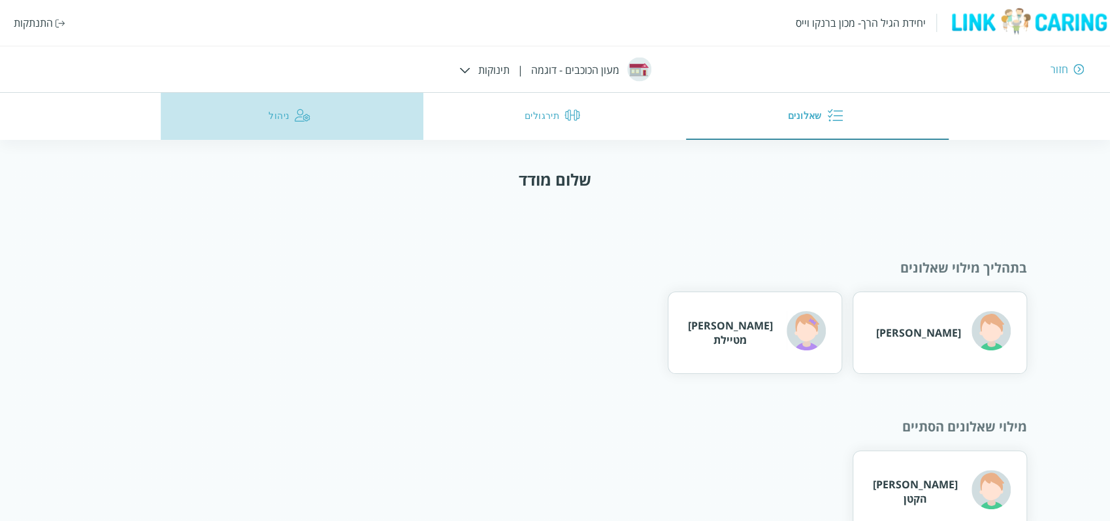
click at [325, 114] on button "ניהול" at bounding box center [292, 116] width 263 height 47
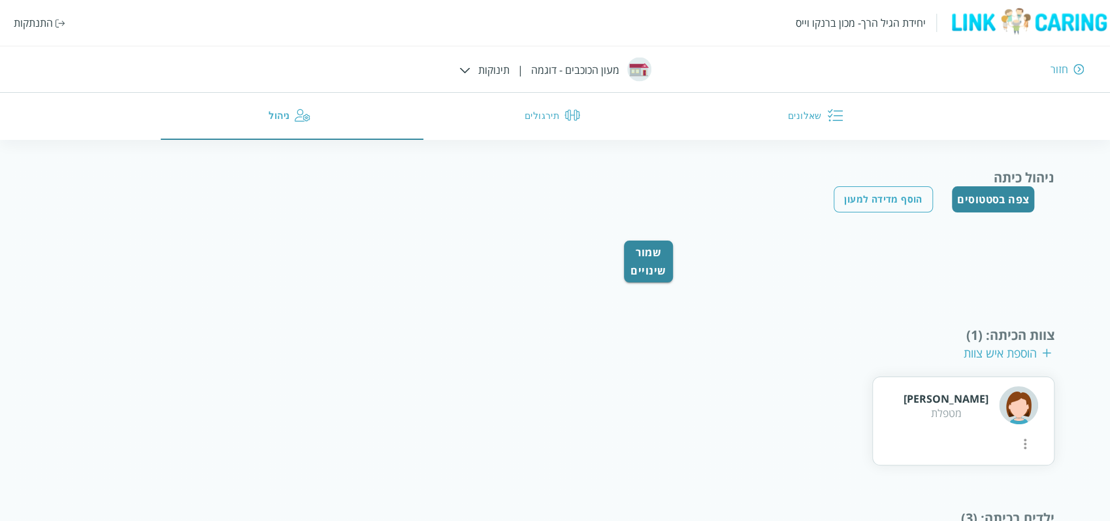
click at [466, 58] on div "יחידת הגיל הרך- מכון ברנקו וייס התנתקות חזור מעון הכוכבים - דוגמה | תינוקות שאל…" at bounding box center [555, 70] width 1110 height 140
click at [589, 57] on div "יחידת הגיל הרך- מכון ברנקו וייס התנתקות חזור מעון הכוכבים - דוגמה | תינוקות שאל…" at bounding box center [555, 70] width 1110 height 140
click at [589, 63] on div "חזור" at bounding box center [811, 69] width 546 height 14
click at [648, 70] on div "חזור" at bounding box center [811, 69] width 546 height 14
click at [526, 70] on div "יחידת הגיל הרך- מכון ברנקו וייס התנתקות חזור מעון הכוכבים - דוגמה | תינוקות שאל…" at bounding box center [555, 70] width 1110 height 140
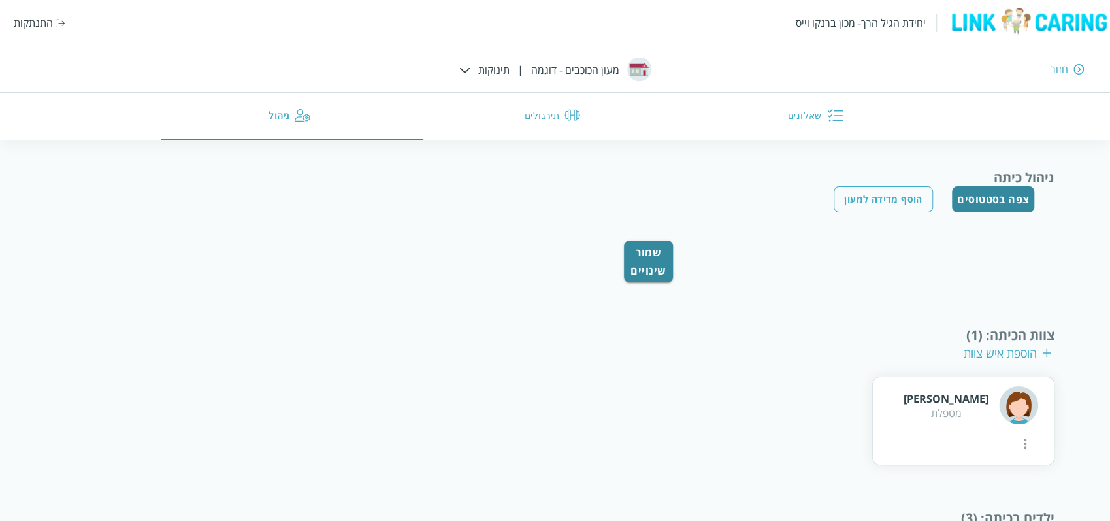
click at [494, 67] on div "יחידת הגיל הרך- מכון ברנקו וייס התנתקות חזור מעון הכוכבים - דוגמה | תינוקות שאל…" at bounding box center [555, 70] width 1110 height 140
click at [472, 68] on div "יחידת הגיל הרך- מכון ברנקו וייס התנתקות חזור מעון הכוכבים - דוגמה | תינוקות שאל…" at bounding box center [555, 70] width 1110 height 140
click at [469, 67] on img at bounding box center [464, 70] width 11 height 6
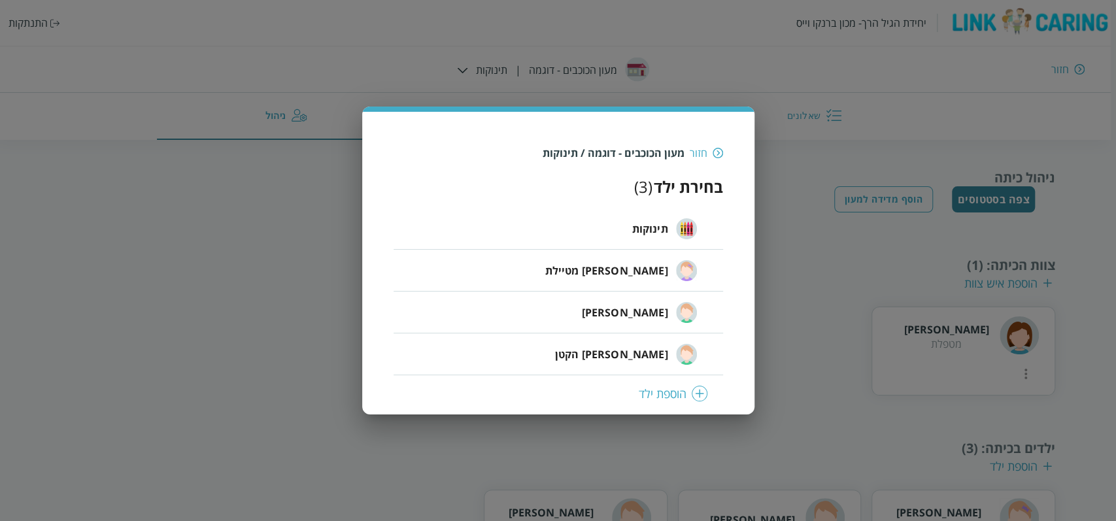
click at [705, 150] on div "חזור" at bounding box center [698, 153] width 18 height 14
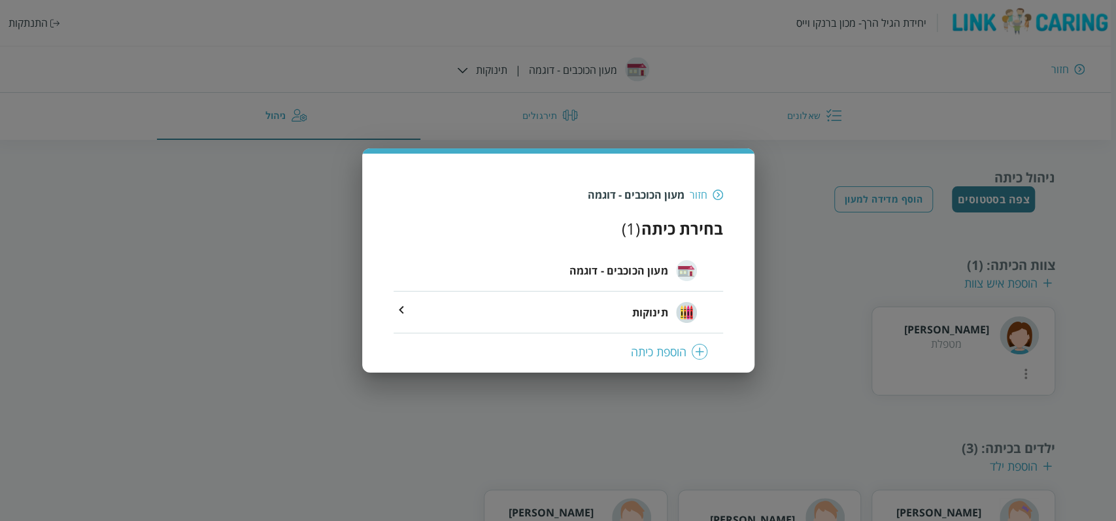
click at [710, 195] on div "חזור מעון הכוכבים - דוגמה" at bounding box center [557, 195] width 329 height 14
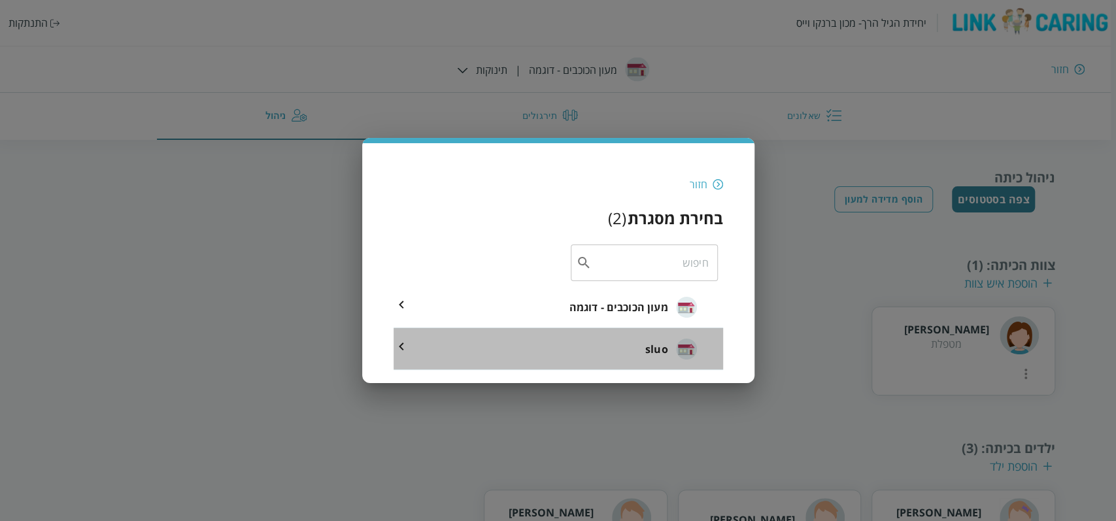
click at [627, 350] on li "sluo" at bounding box center [557, 349] width 329 height 42
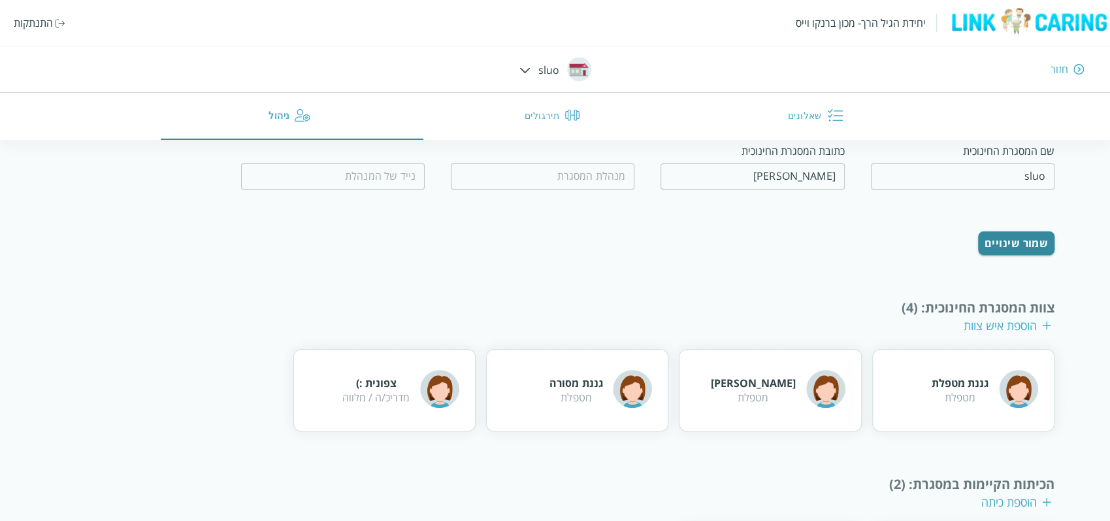
scroll to position [197, 0]
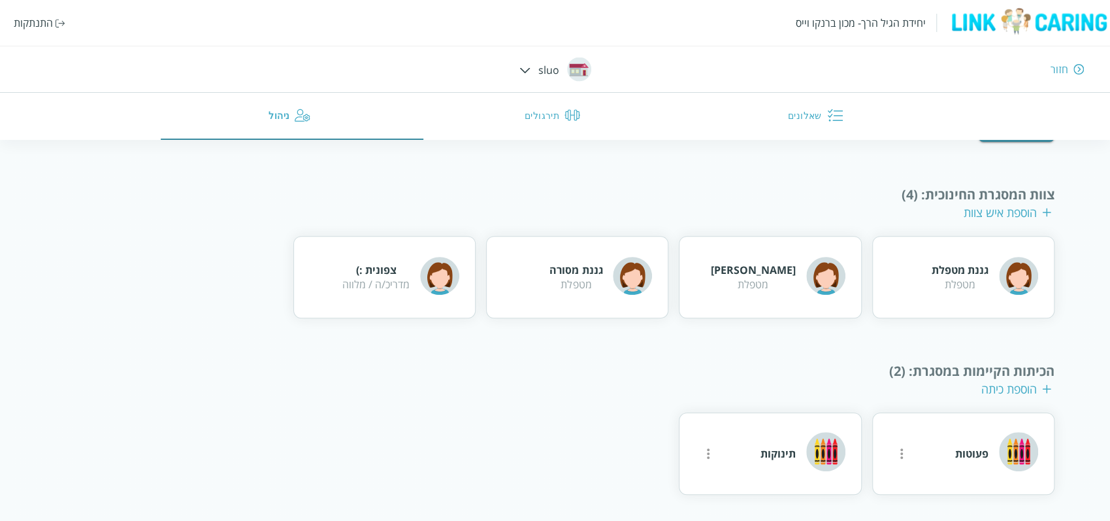
click at [792, 337] on div "ניהול המסגרת החינוכית צפה בסטטוסים הוסף מדידה למעון שם המסגרת החינוכית sluo ​ כ…" at bounding box center [555, 233] width 999 height 523
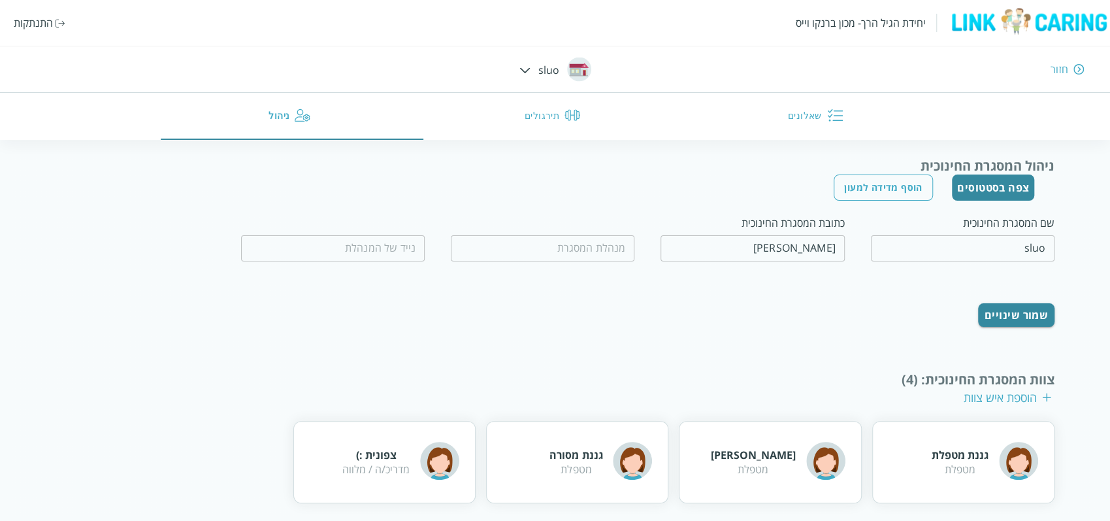
scroll to position [0, 0]
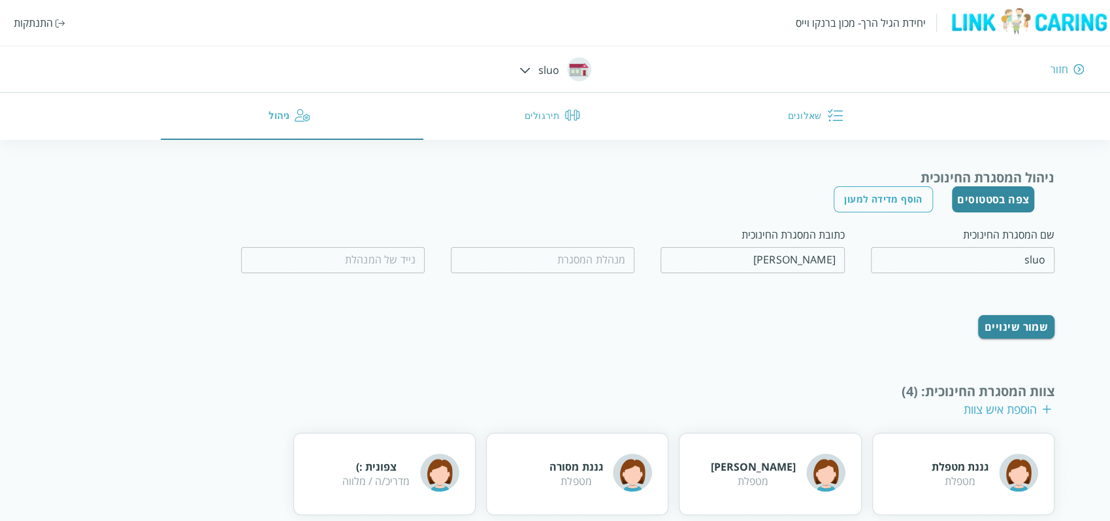
click at [982, 412] on div "הוספת איש צוות" at bounding box center [1008, 409] width 88 height 16
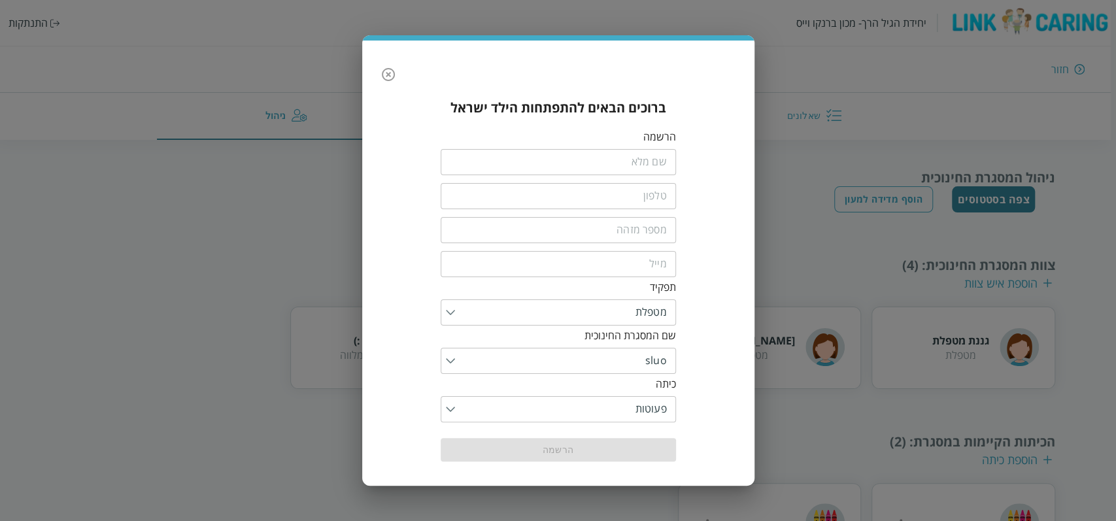
click at [652, 158] on input "fullName" at bounding box center [557, 162] width 235 height 26
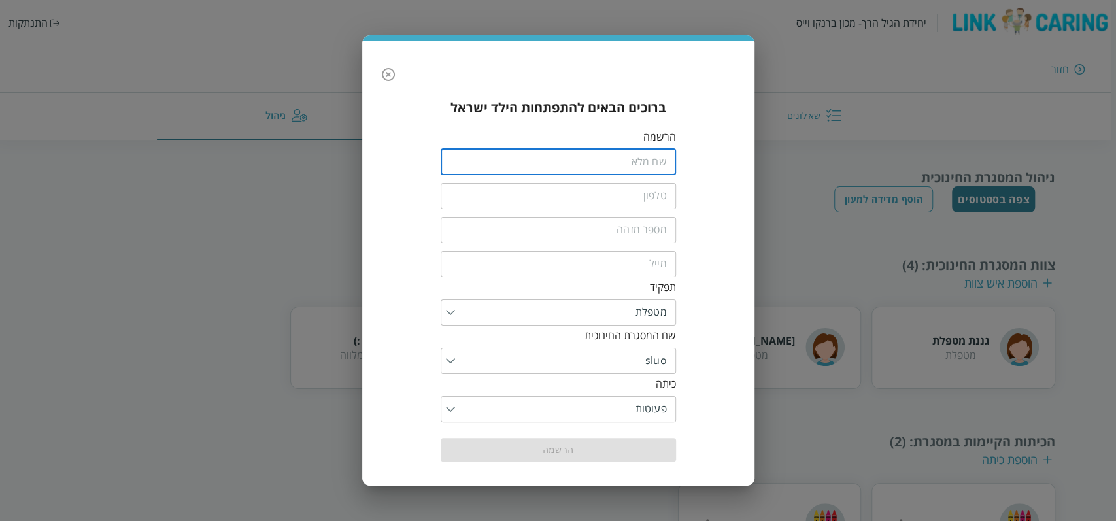
click at [645, 165] on input "fullName" at bounding box center [557, 162] width 235 height 26
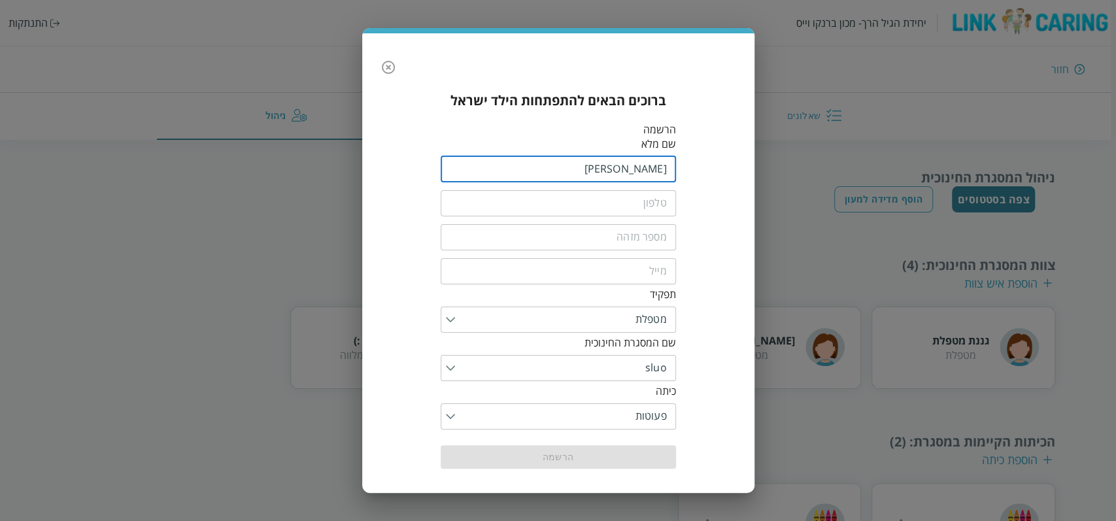
type input "טל טריפטו"
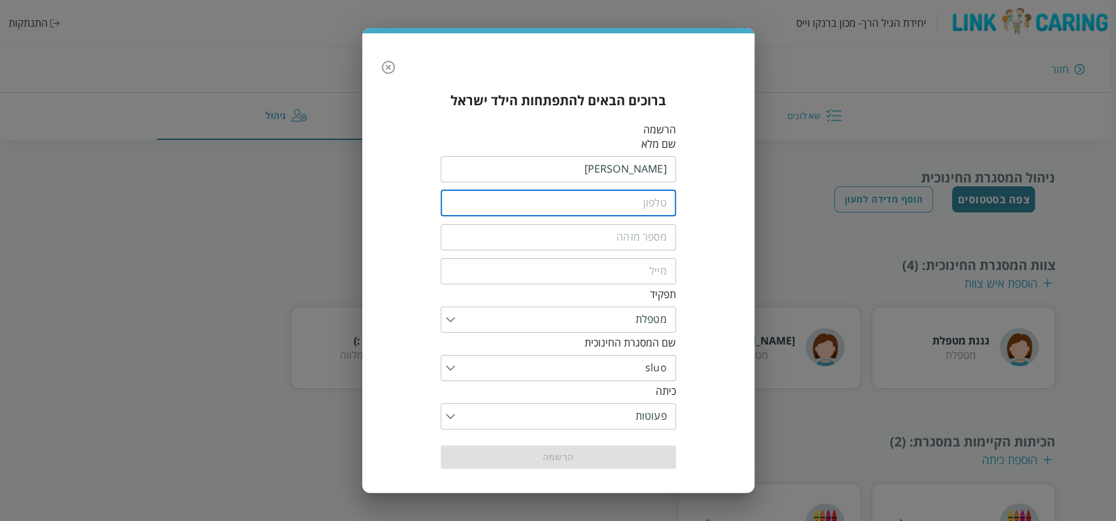
click at [643, 203] on input "tel" at bounding box center [557, 203] width 235 height 26
click at [633, 205] on input "tel" at bounding box center [557, 203] width 235 height 26
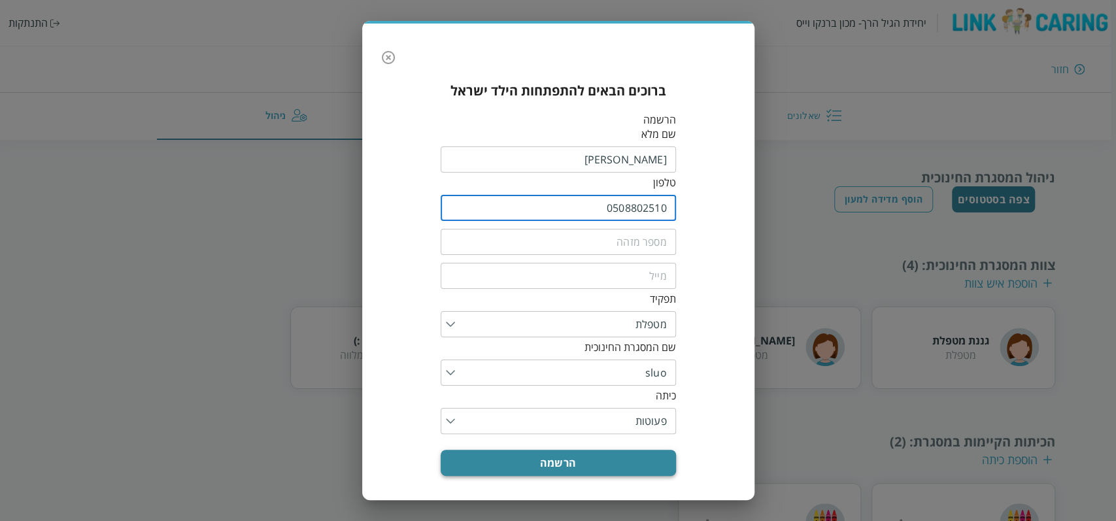
type input "0508802510"
click at [629, 467] on button "הרשמה" at bounding box center [557, 463] width 235 height 26
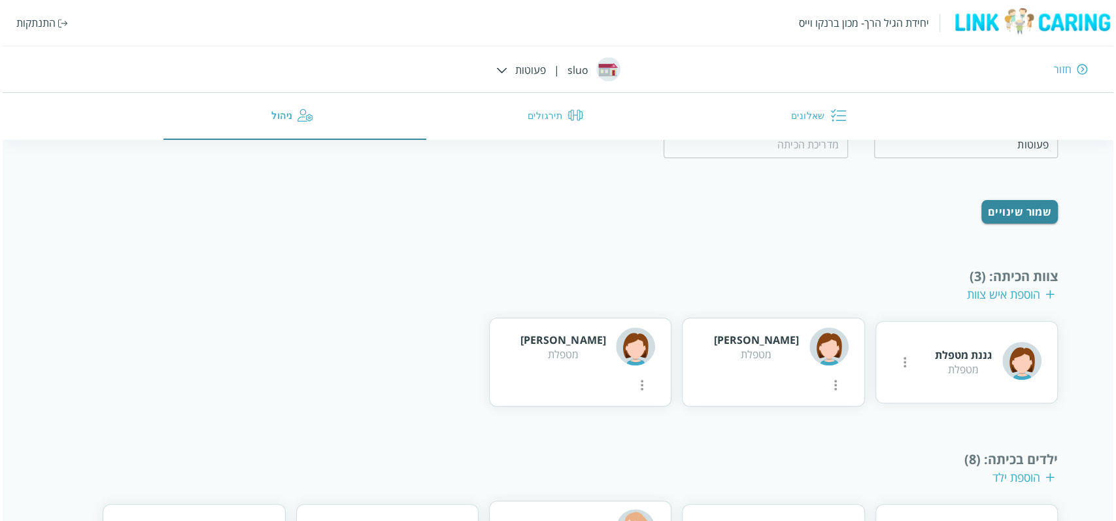
scroll to position [174, 0]
click at [825, 378] on icon "more" at bounding box center [833, 386] width 16 height 16
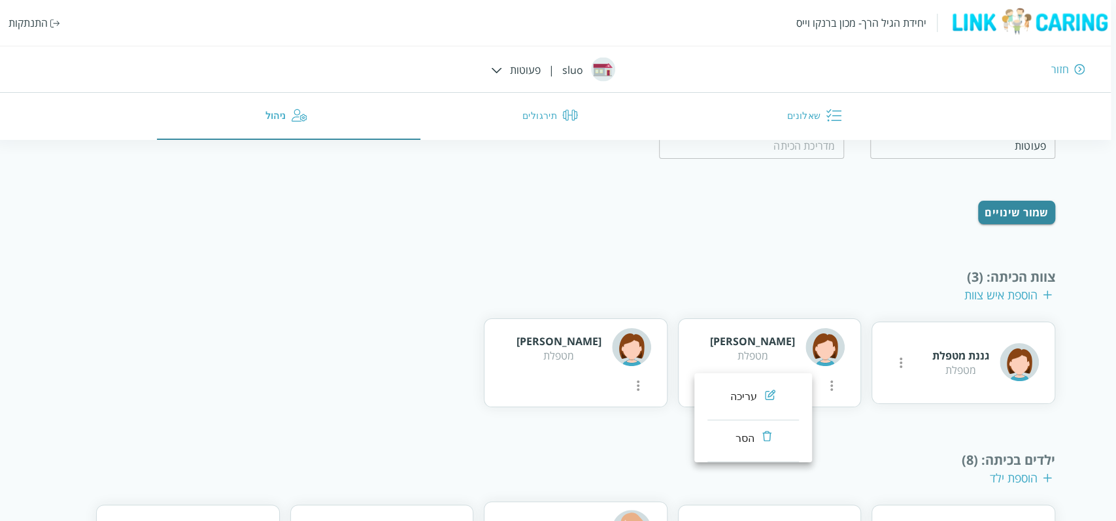
click at [733, 396] on li "עריכה" at bounding box center [752, 399] width 91 height 42
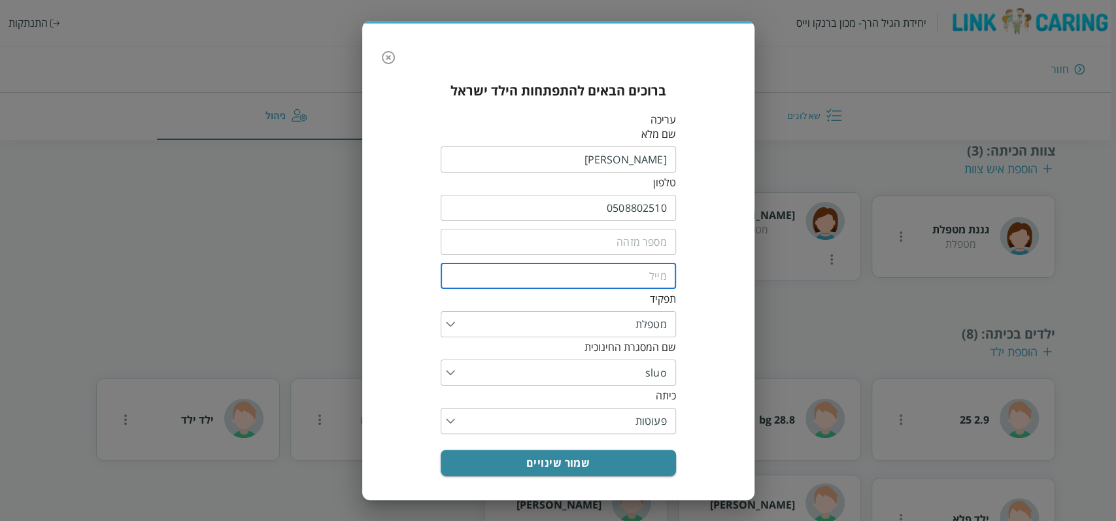
click at [638, 278] on input "email" at bounding box center [557, 276] width 235 height 26
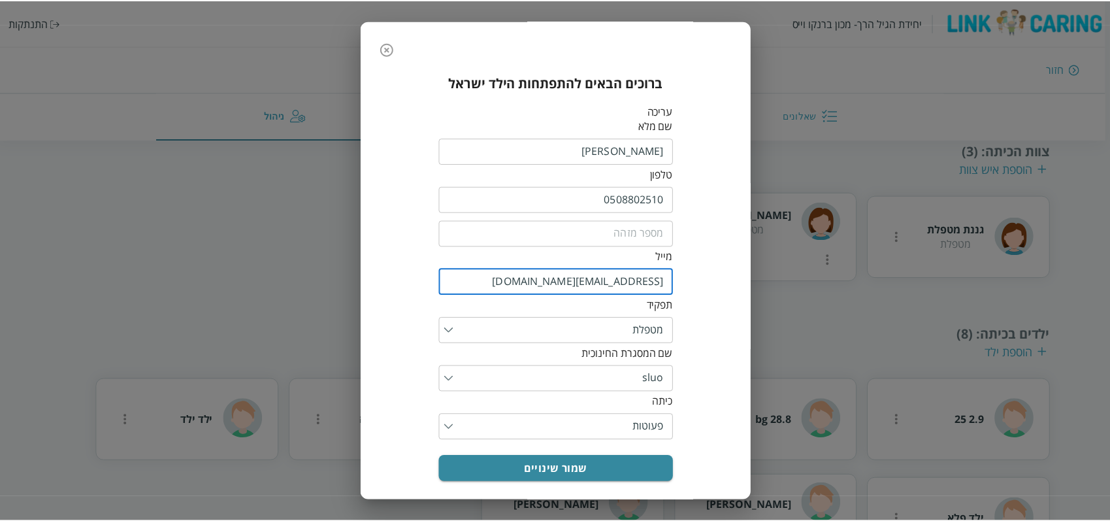
scroll to position [8, 0]
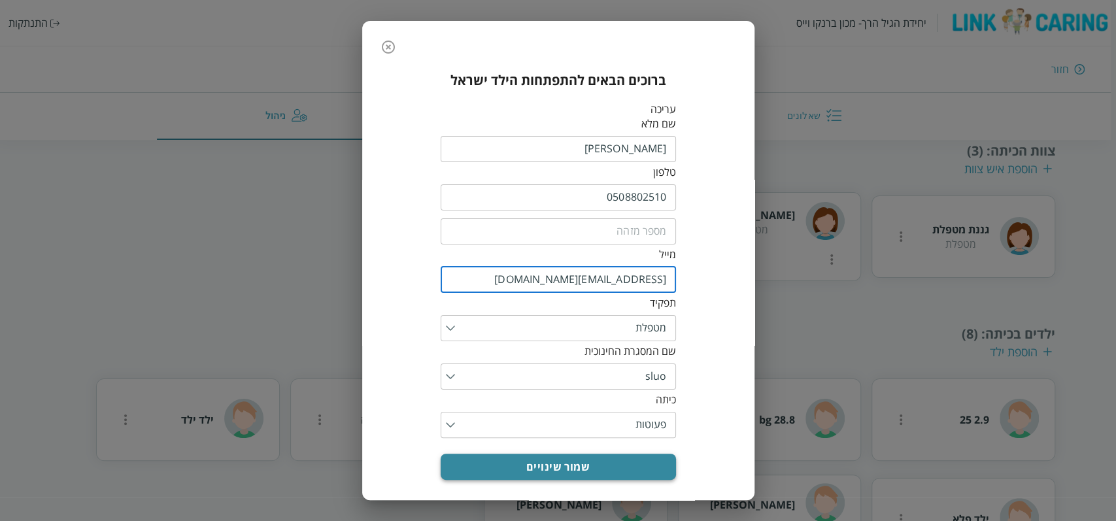
type input "Tal@yopmail.com"
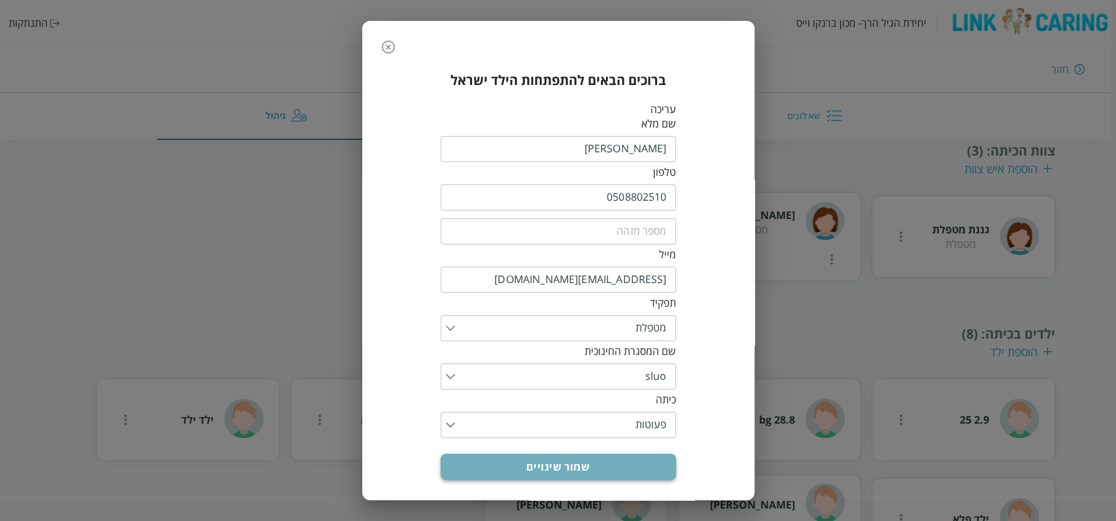
click at [621, 463] on button "שמור שינויים" at bounding box center [557, 467] width 235 height 26
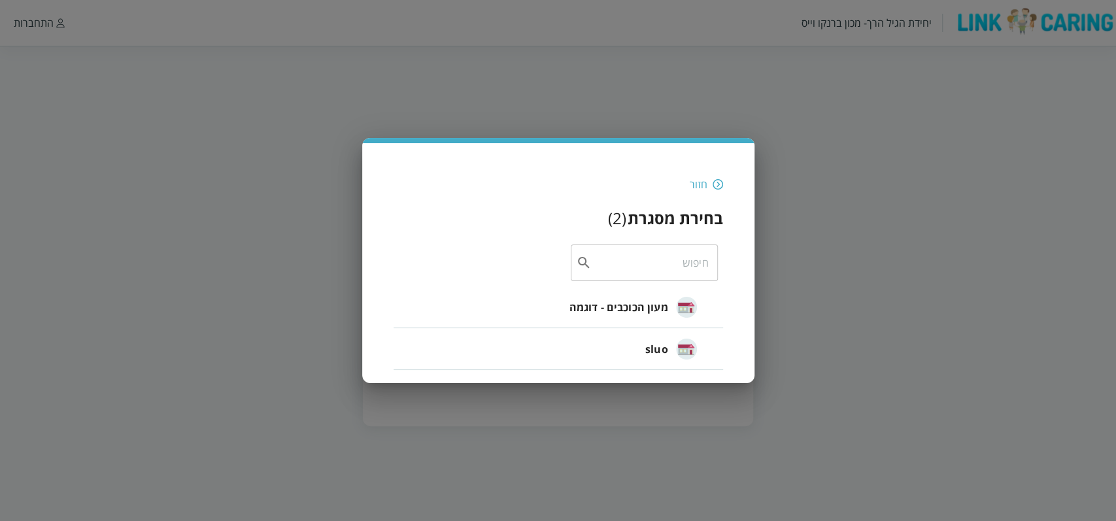
drag, startPoint x: 759, startPoint y: 159, endPoint x: 753, endPoint y: 163, distance: 7.5
click at [761, 159] on div "חזור בחירת מסגרת ( 2 ) ​ מעון הכוכבים - דוגמה sluo" at bounding box center [558, 260] width 1116 height 521
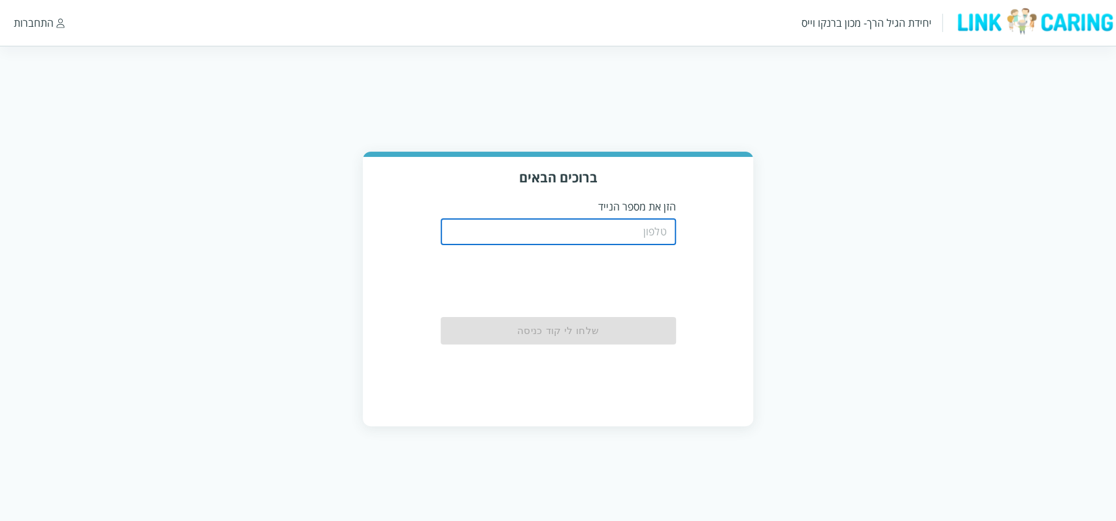
click at [635, 236] on input "tel" at bounding box center [557, 232] width 235 height 26
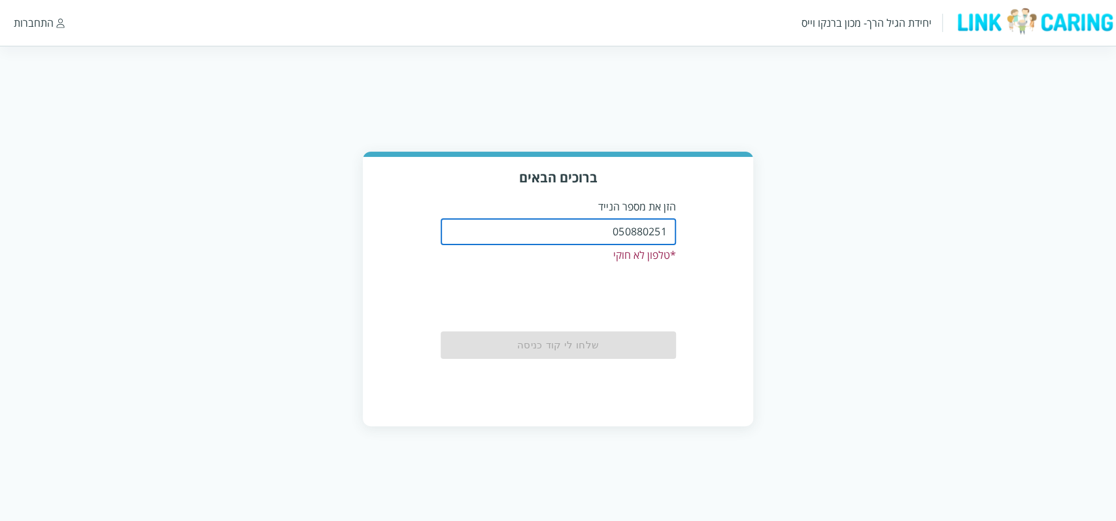
click at [667, 229] on input "050880251" at bounding box center [557, 232] width 235 height 26
drag, startPoint x: 586, startPoint y: 220, endPoint x: 587, endPoint y: 227, distance: 8.0
click at [586, 220] on input "050880251" at bounding box center [557, 232] width 235 height 26
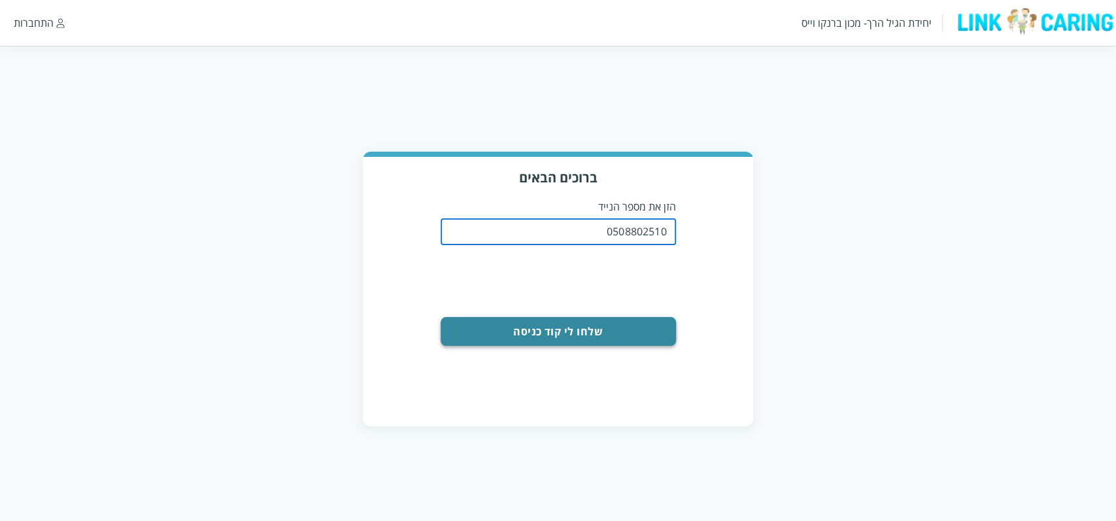
type input "0508802510"
click at [620, 323] on button "שלחו לי קוד כניסה" at bounding box center [557, 331] width 235 height 29
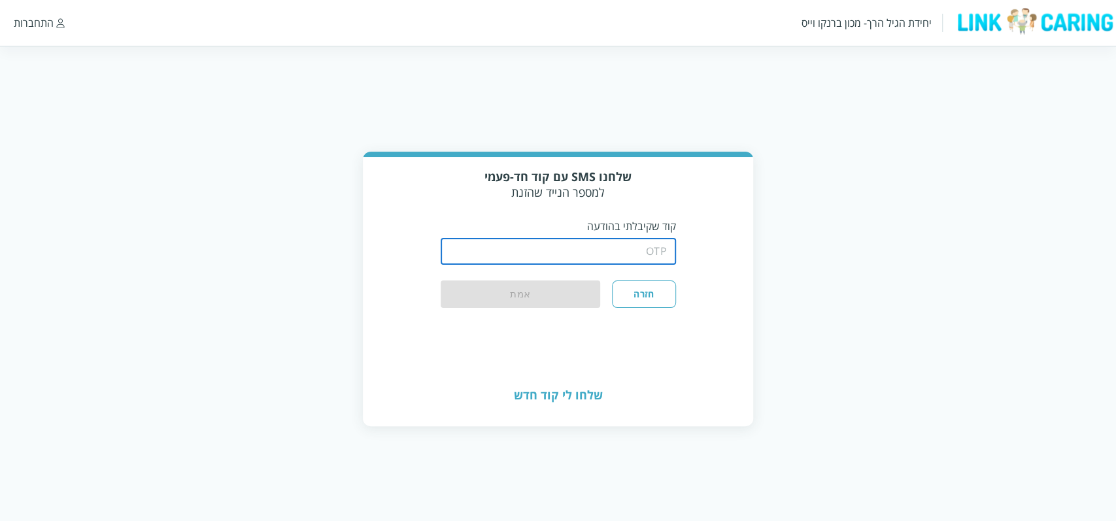
click at [623, 243] on input "string" at bounding box center [557, 252] width 235 height 26
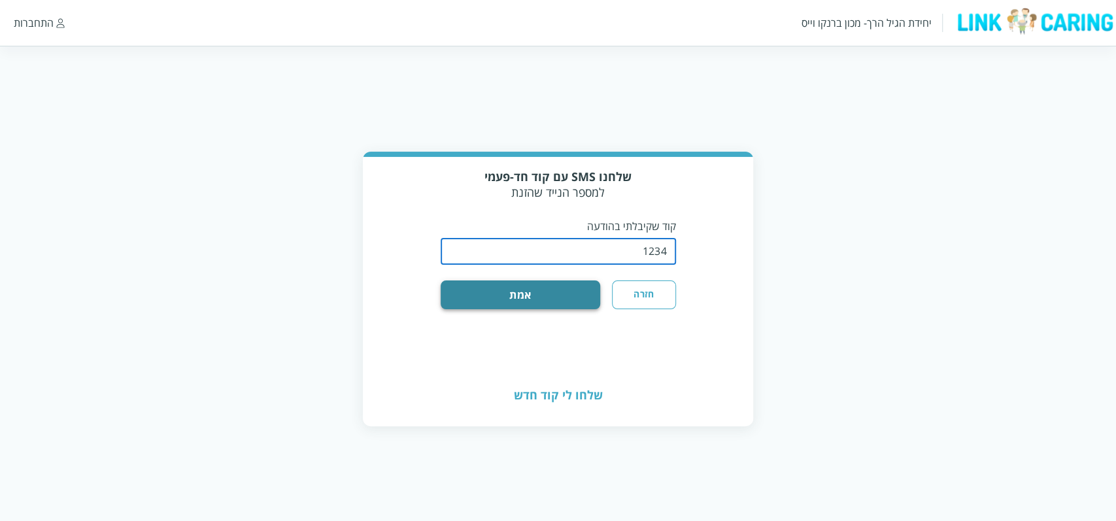
type input "1234"
click at [569, 297] on button "אמת" at bounding box center [520, 294] width 160 height 29
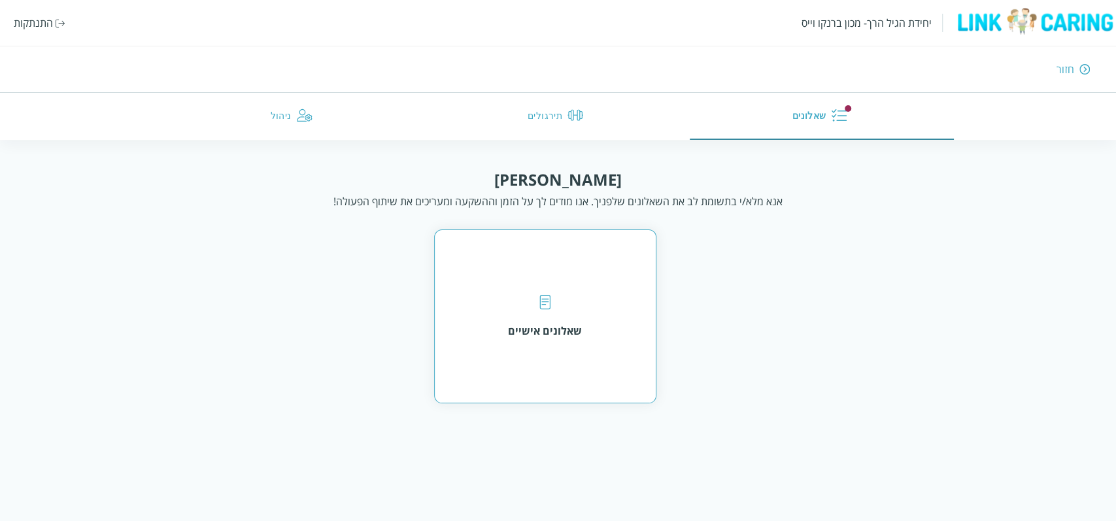
click at [569, 320] on div "שאלונים אישיים" at bounding box center [545, 316] width 74 height 43
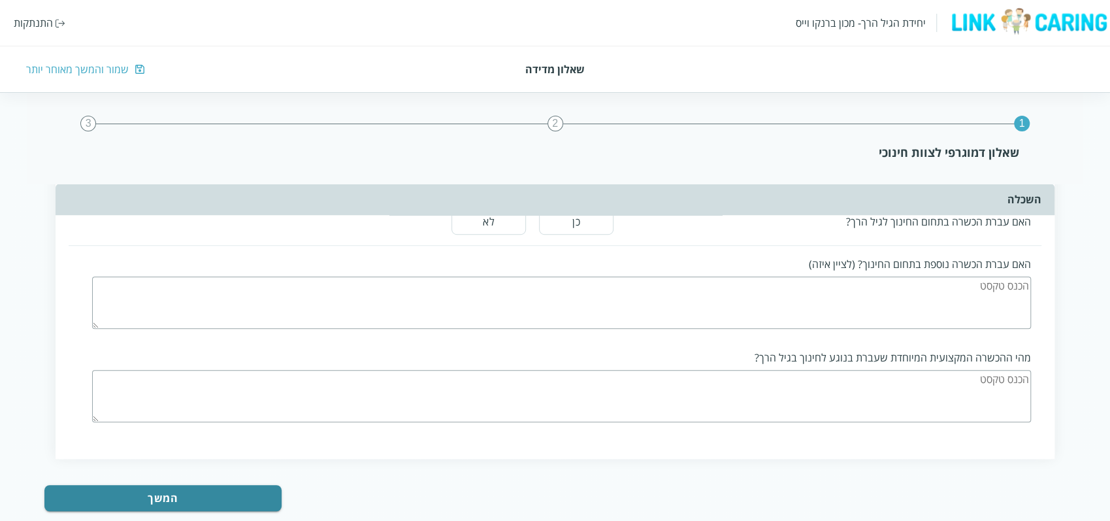
scroll to position [469, 0]
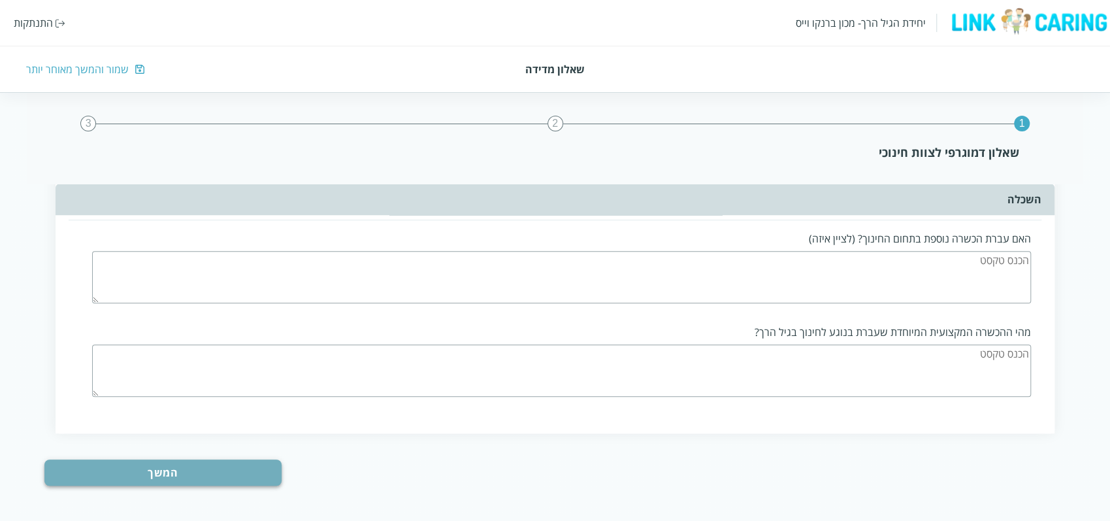
click at [216, 469] on button "המשך" at bounding box center [162, 472] width 237 height 26
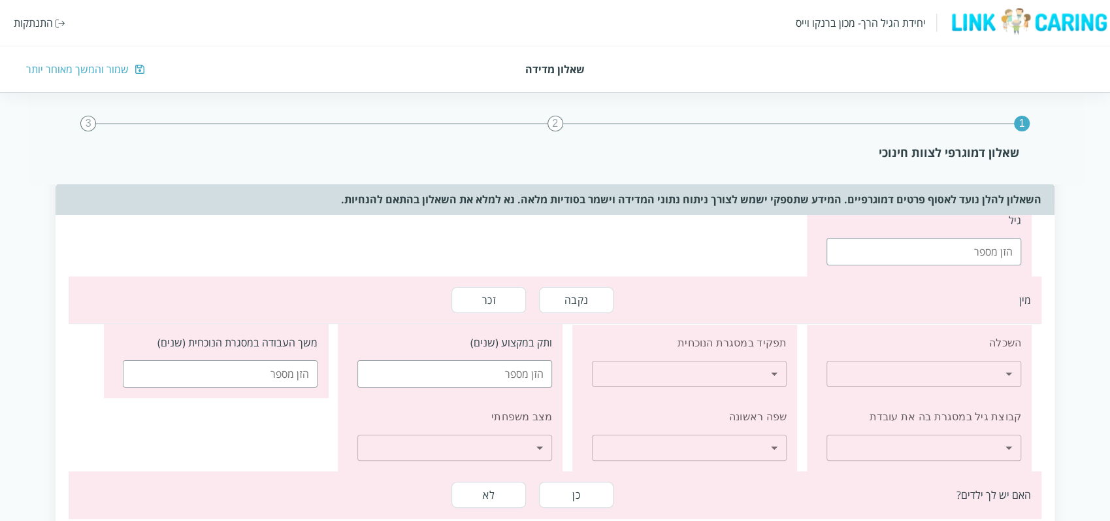
scroll to position [0, 0]
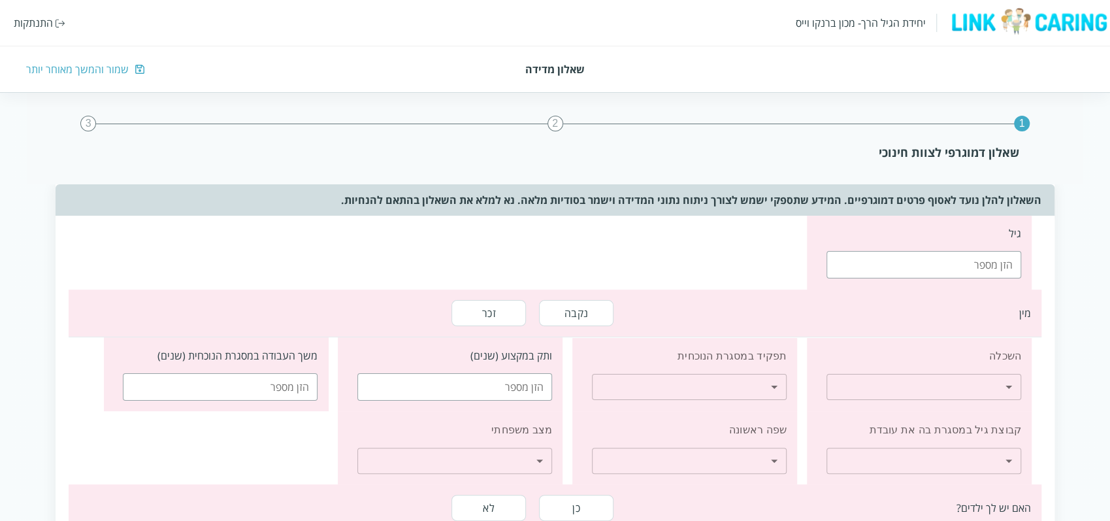
click at [963, 269] on input "number" at bounding box center [924, 264] width 195 height 27
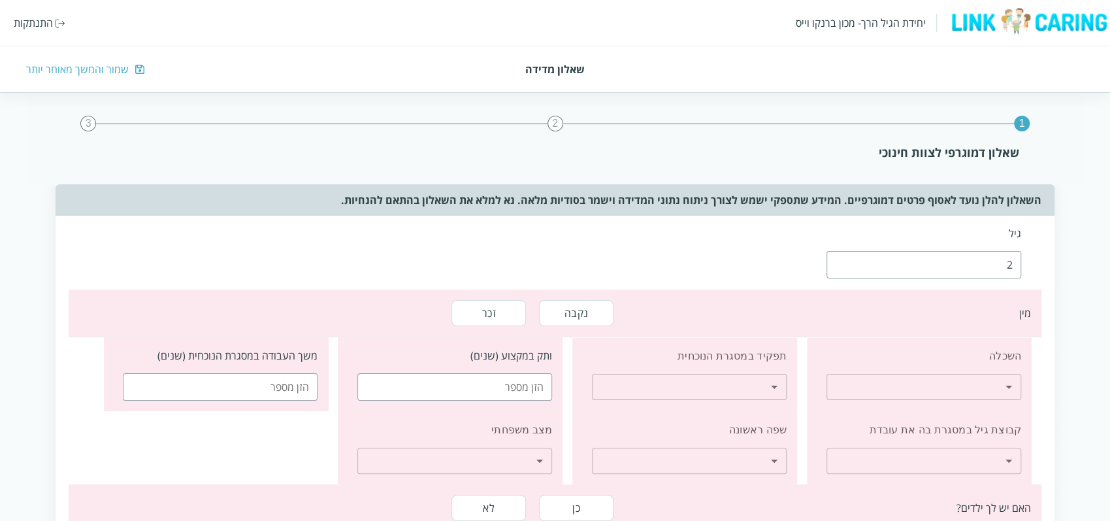
scroll to position [52, 0]
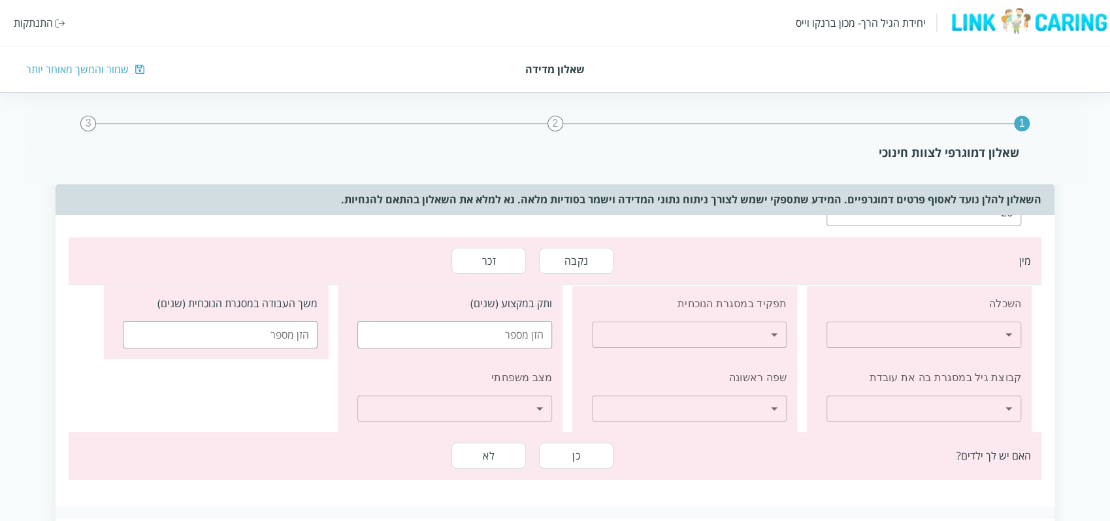
type input "26"
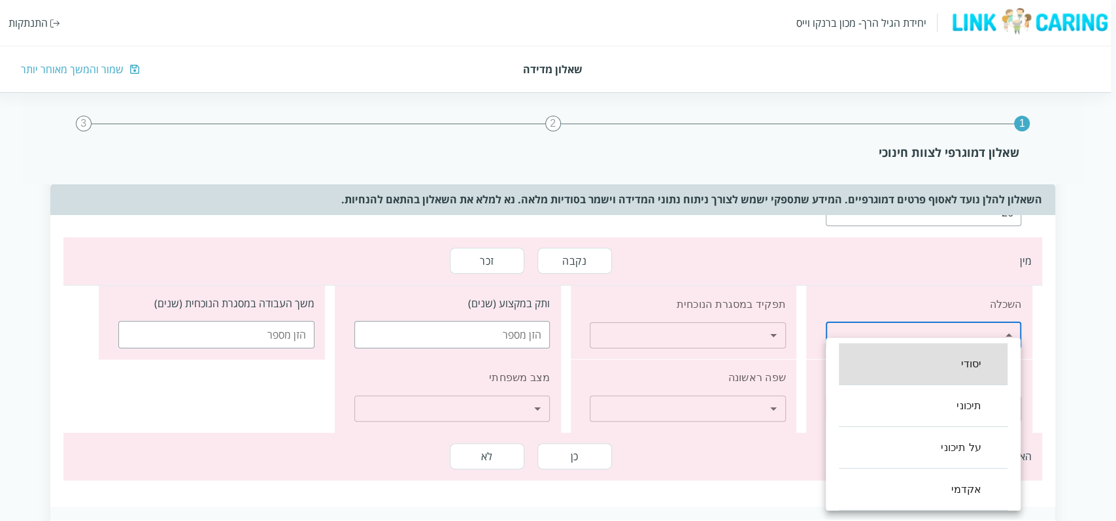
click at [921, 336] on body "יחידת הגיל הרך- מכון [PERSON_NAME] התנתקות שאלון מדידה שמור והמשך מאוחר יותר 1 …" at bounding box center [555, 522] width 1121 height 875
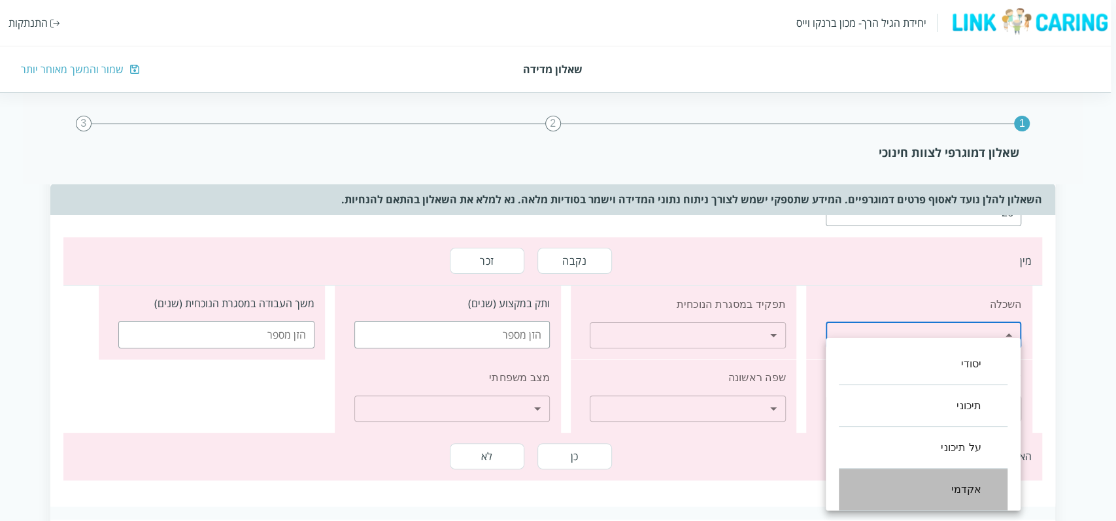
click at [939, 480] on li "אקדמי" at bounding box center [922, 490] width 169 height 42
type input "3"
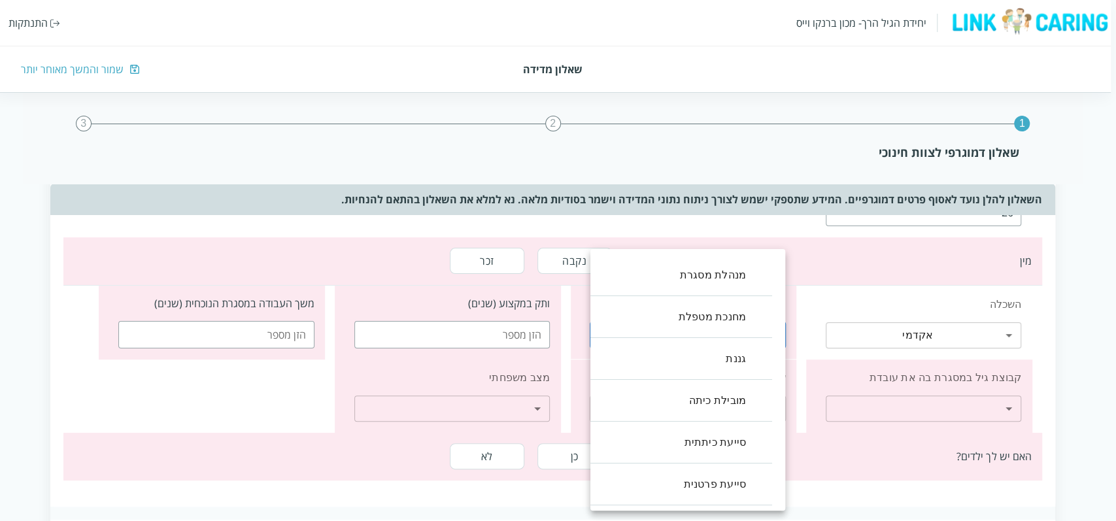
click at [742, 338] on body "יחידת הגיל הרך- מכון ברנקו וייס התנתקות שאלון מדידה שמור והמשך מאוחר יותר 1 2 3…" at bounding box center [555, 522] width 1121 height 875
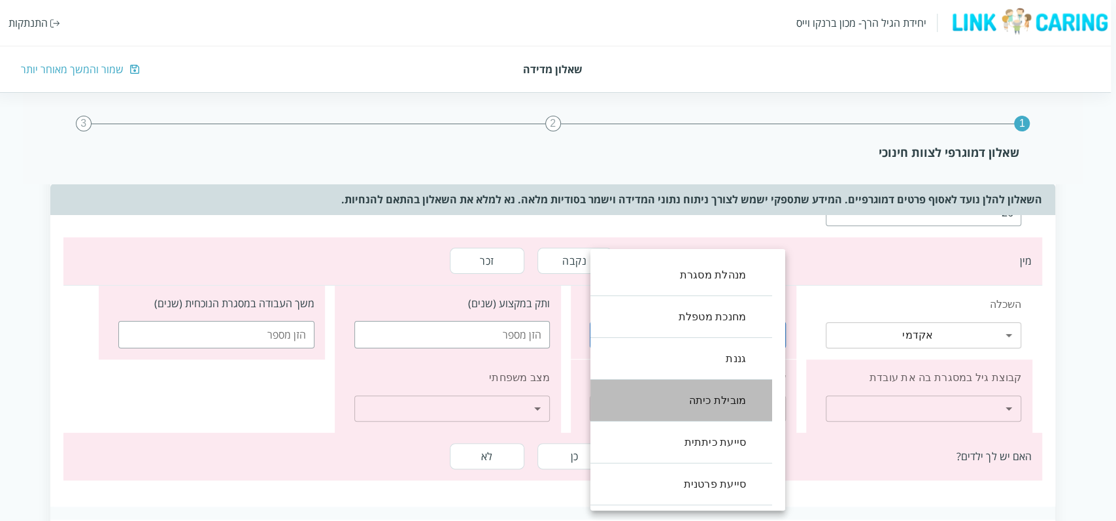
click at [731, 396] on li "מובילת כיתה" at bounding box center [674, 401] width 195 height 42
type input "3"
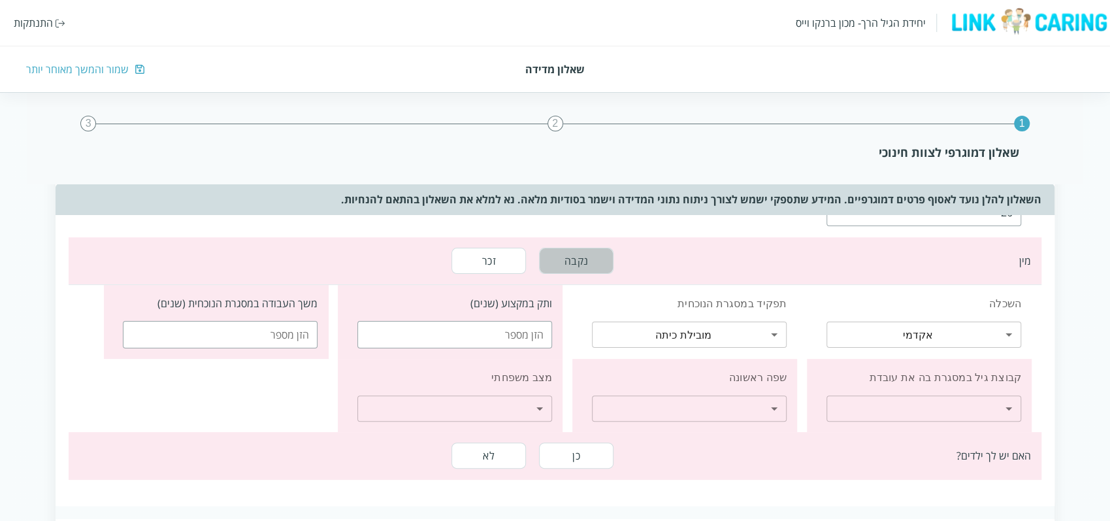
click at [602, 256] on button "נקבה" at bounding box center [576, 261] width 74 height 26
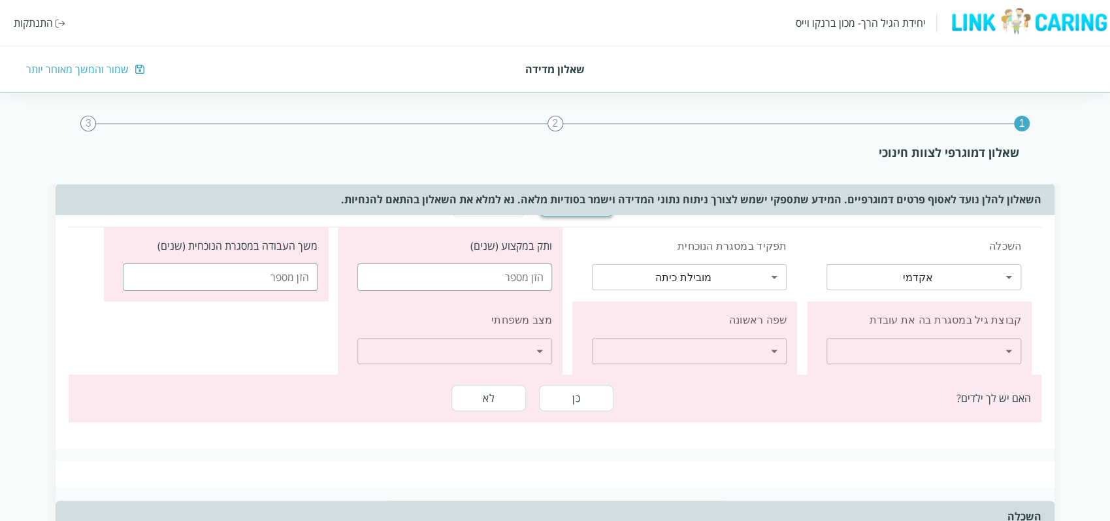
scroll to position [112, 0]
click at [529, 276] on input "number" at bounding box center [454, 274] width 195 height 27
type input "2"
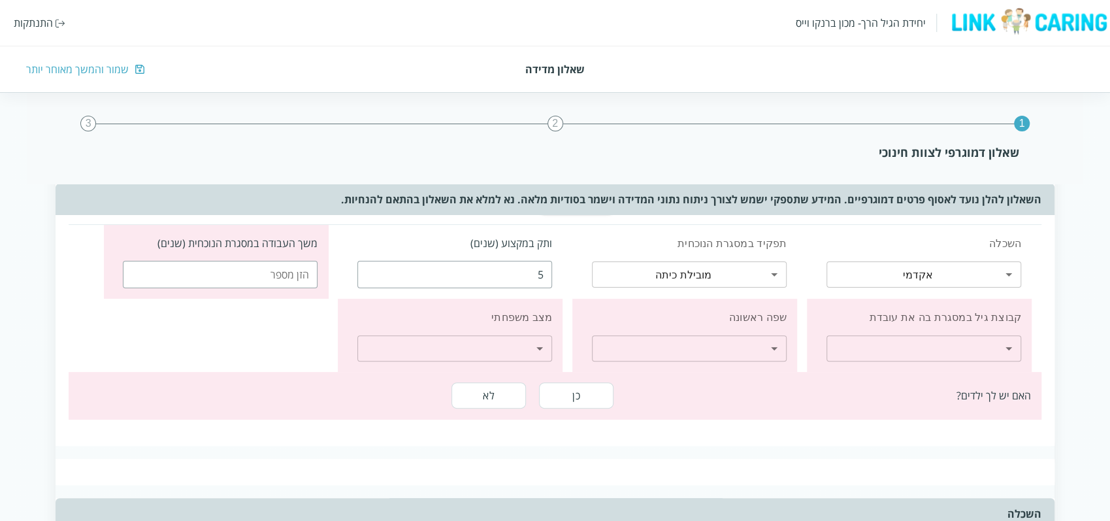
type input "5"
click at [256, 283] on input "number" at bounding box center [220, 274] width 195 height 27
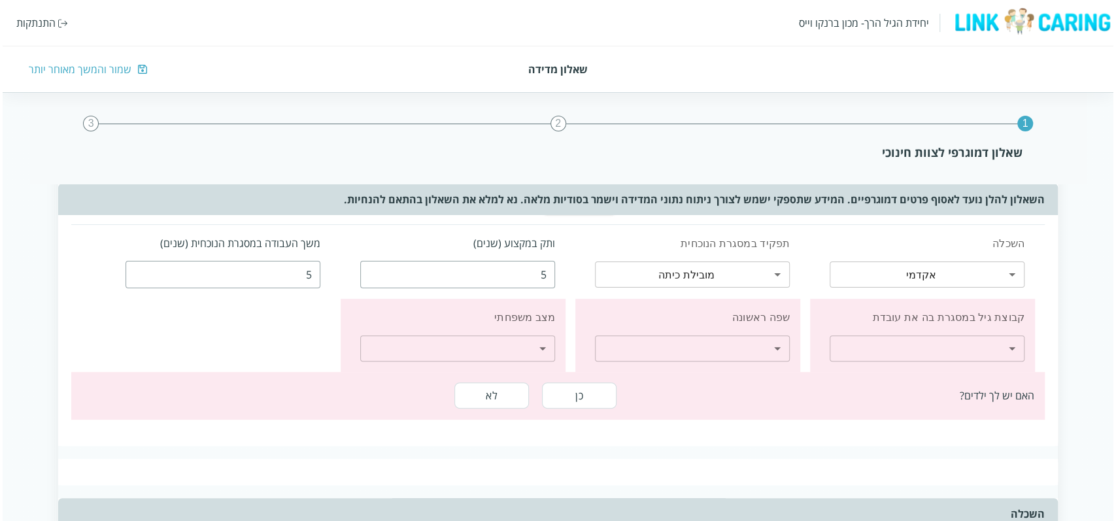
scroll to position [186, 0]
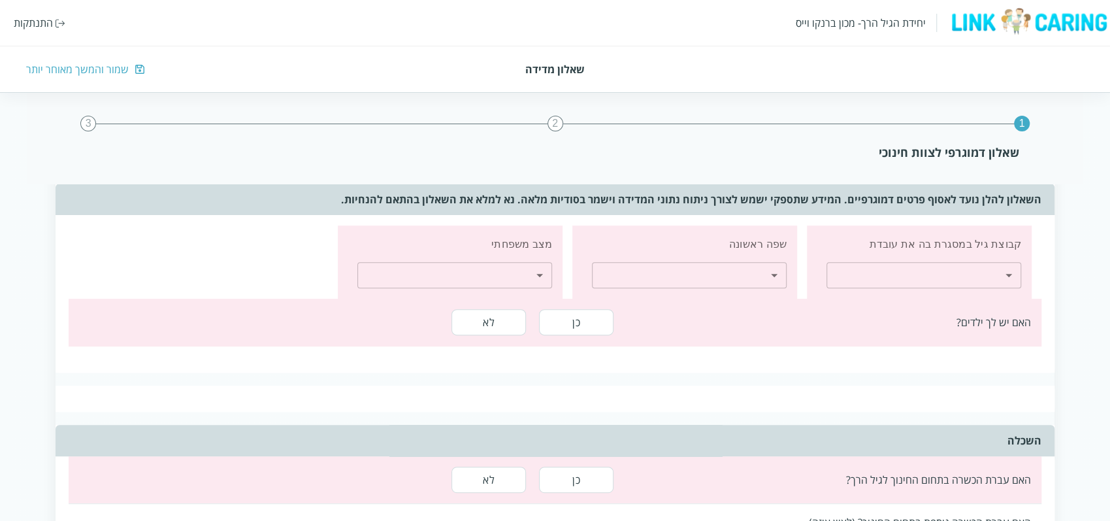
type input "5"
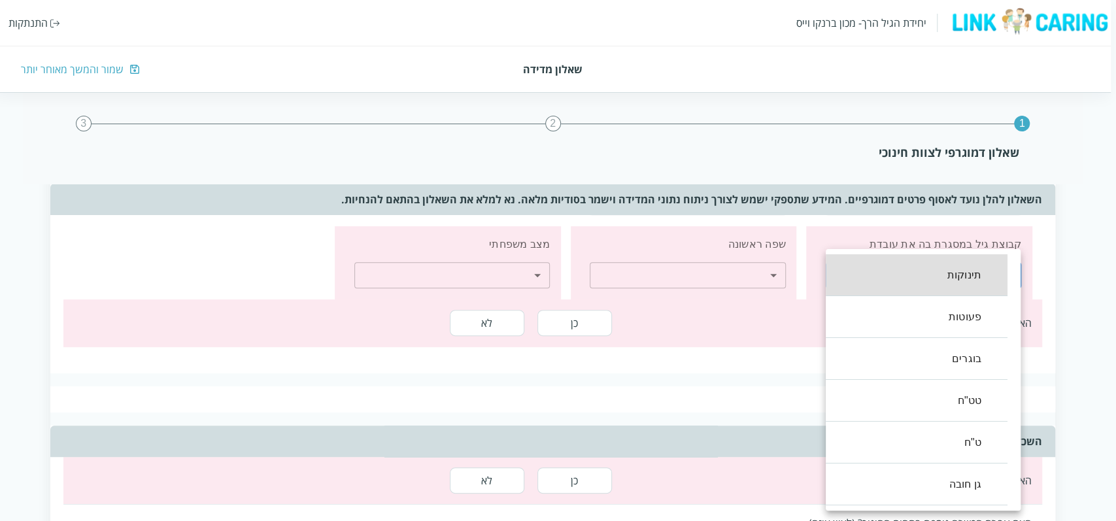
click at [957, 269] on body "יחידת הגיל הרך- מכון ברנקו וייס התנתקות שאלון מדידה שמור והמשך מאוחר יותר 1 2 3…" at bounding box center [555, 389] width 1121 height 875
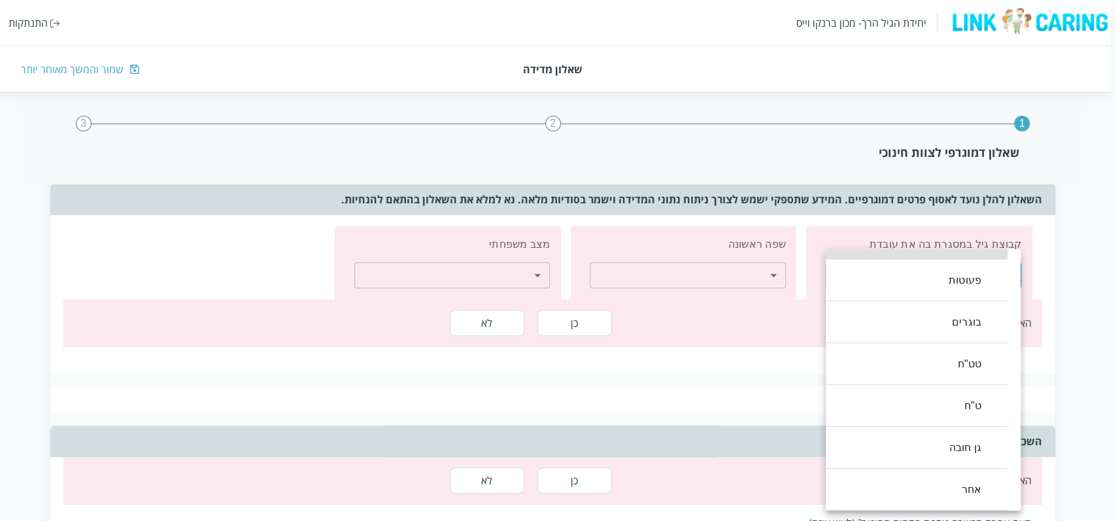
scroll to position [0, 0]
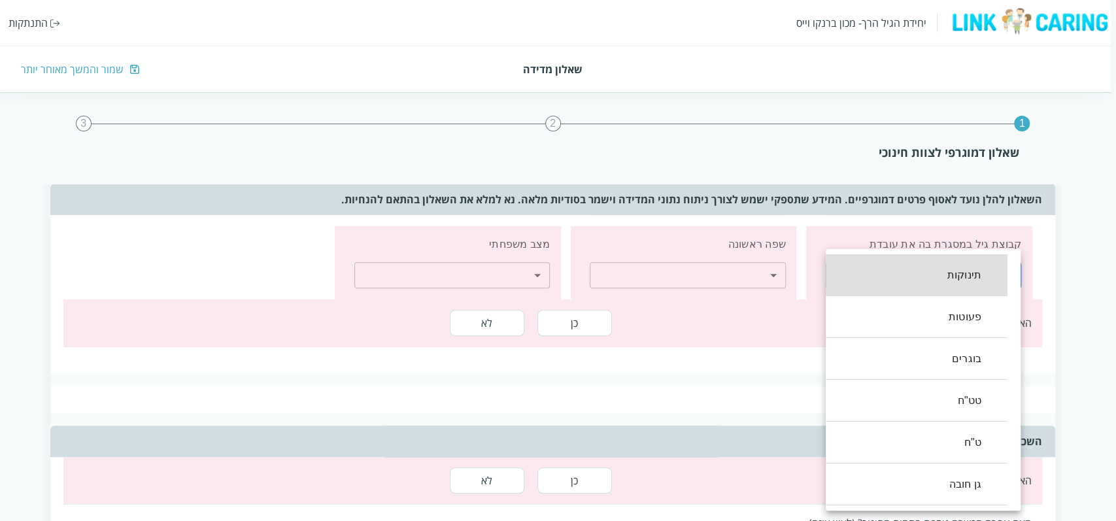
click at [901, 361] on li "בוגרים" at bounding box center [909, 359] width 195 height 42
type input ",2"
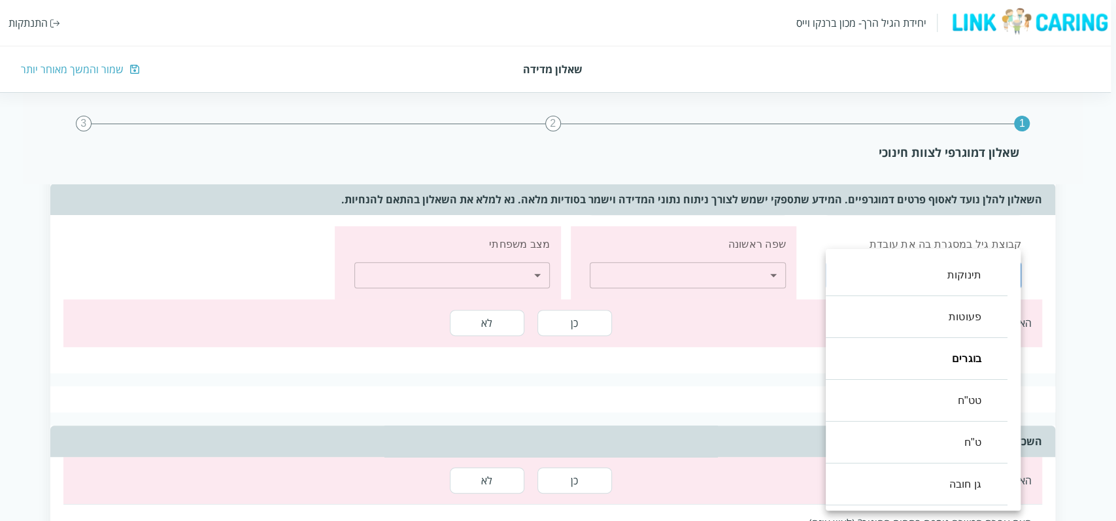
scroll to position [186, 0]
click at [793, 340] on div at bounding box center [558, 260] width 1116 height 521
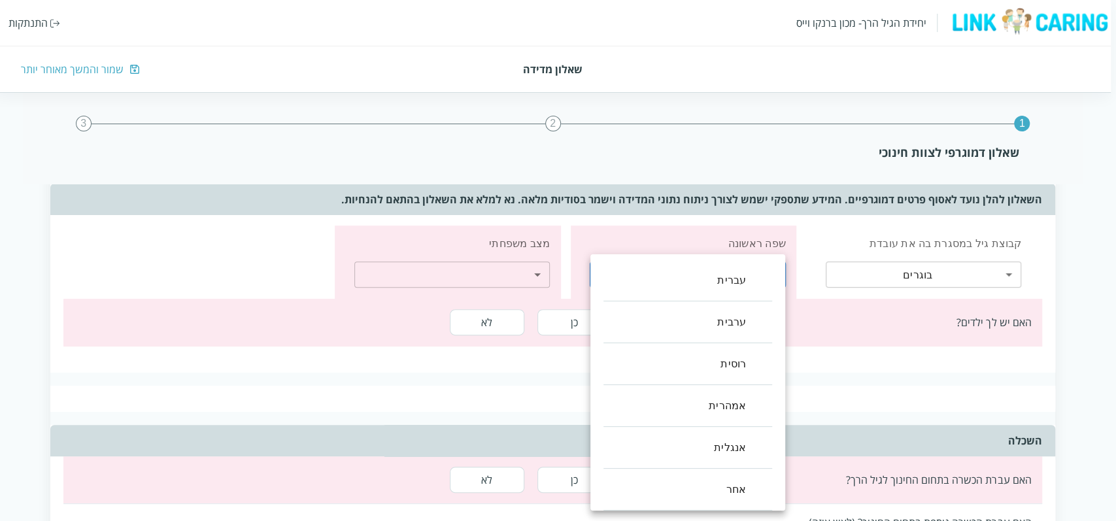
click at [772, 273] on body "יחידת הגיל הרך- מכון ברנקו וייס התנתקות שאלון מדידה שמור והמשך מאוחר יותר 1 2 3…" at bounding box center [555, 388] width 1121 height 875
click at [759, 283] on li "עברית" at bounding box center [687, 280] width 169 height 42
type input "0"
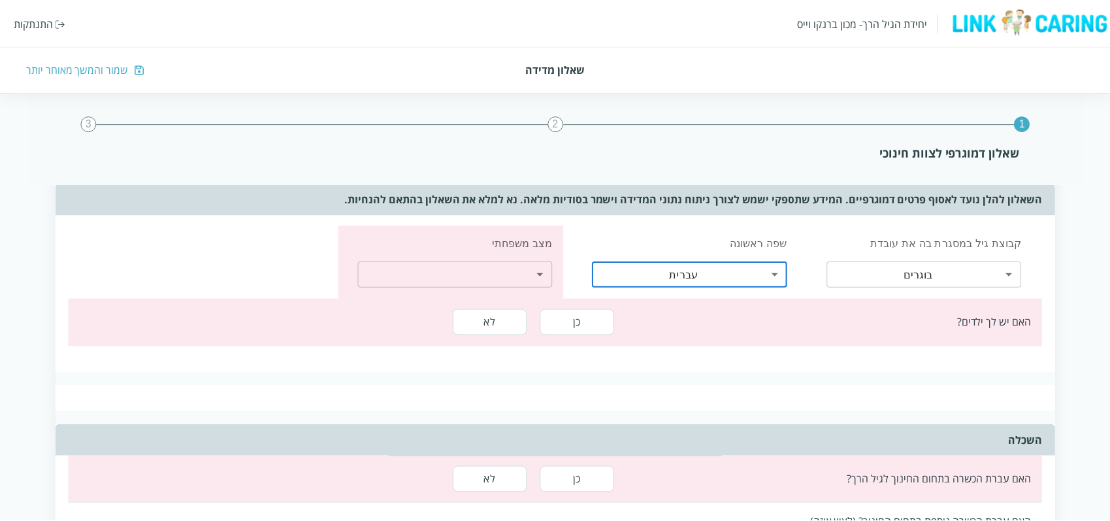
scroll to position [186, 0]
click at [534, 268] on body "יחידת הגיל הרך- מכון ברנקו וייס התנתקות שאלון מדידה שמור והמשך מאוחר יותר 1 2 3…" at bounding box center [555, 389] width 1110 height 874
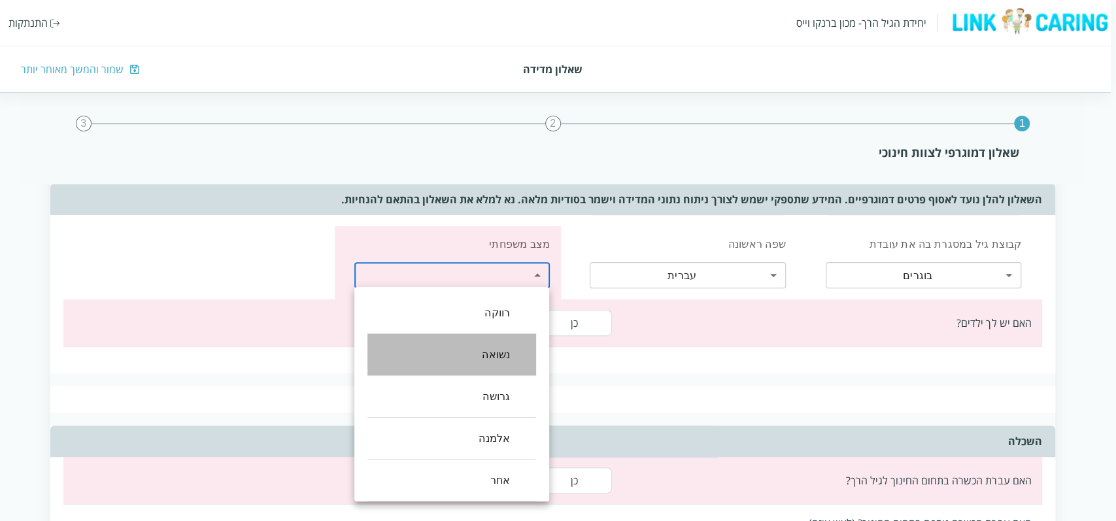
click at [514, 352] on li "נשואה" at bounding box center [451, 355] width 169 height 42
type input "1"
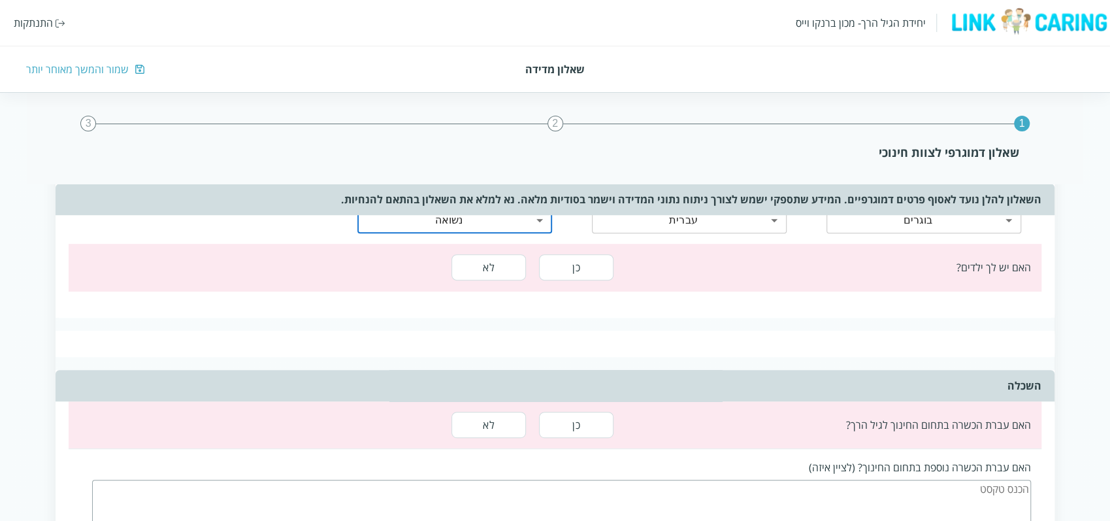
scroll to position [246, 0]
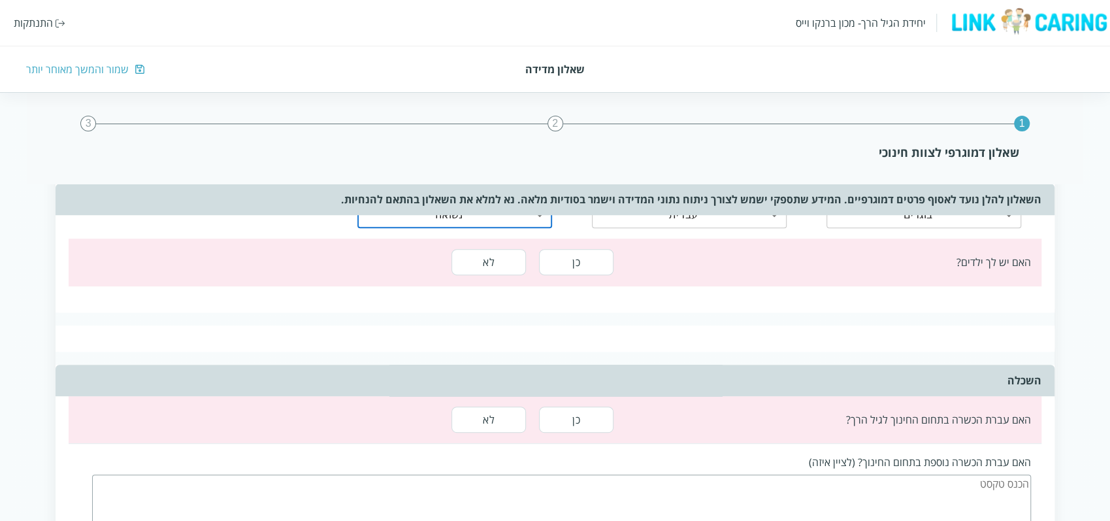
click at [491, 257] on button "לא" at bounding box center [489, 262] width 74 height 26
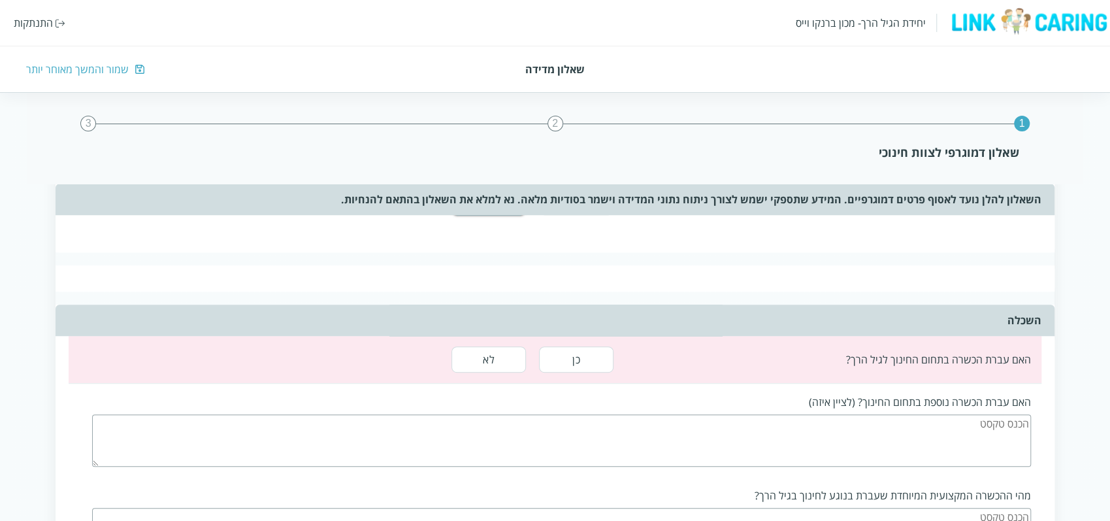
scroll to position [333, 0]
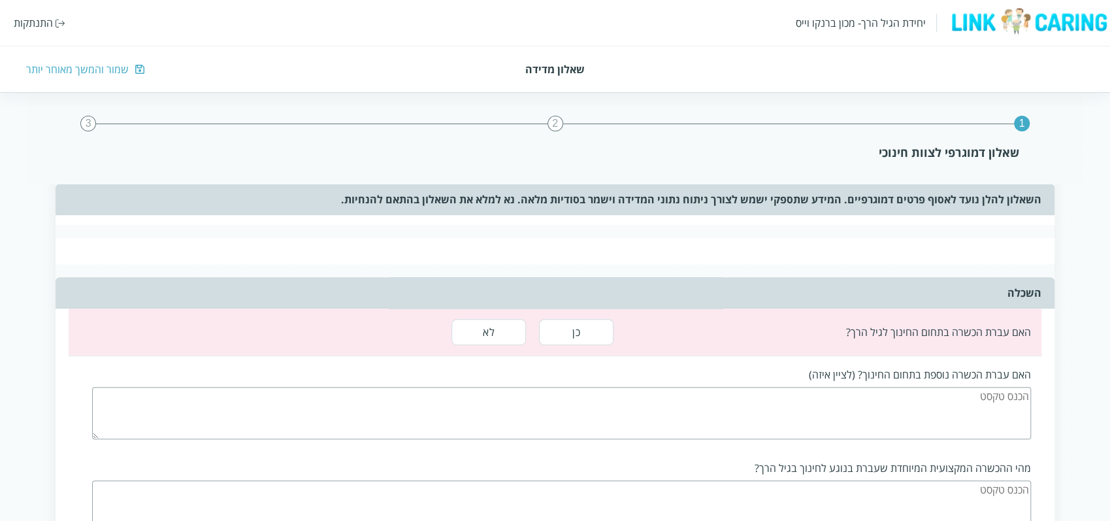
click at [569, 338] on button "כן" at bounding box center [576, 332] width 74 height 26
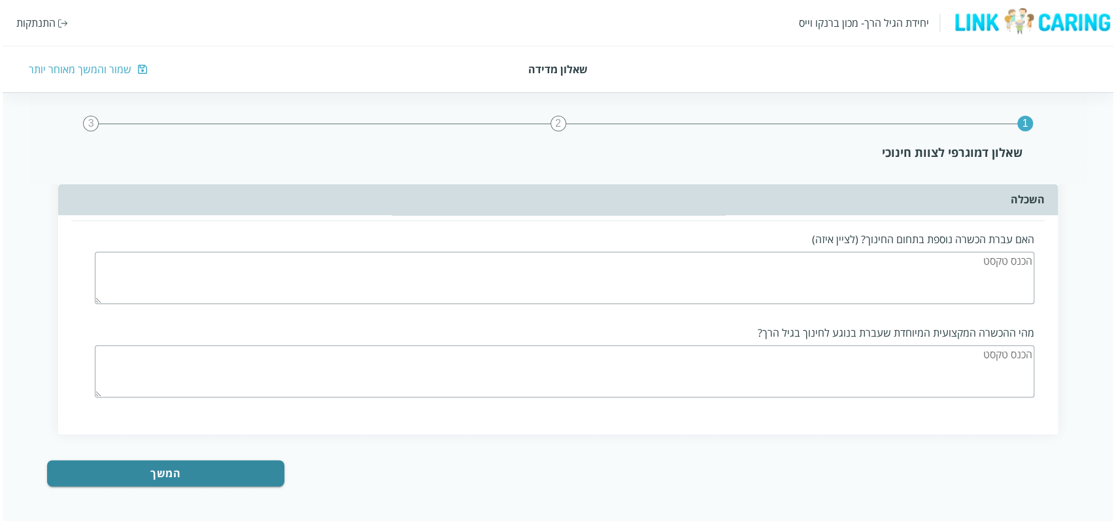
scroll to position [469, 0]
click at [265, 466] on button "המשך" at bounding box center [162, 472] width 237 height 26
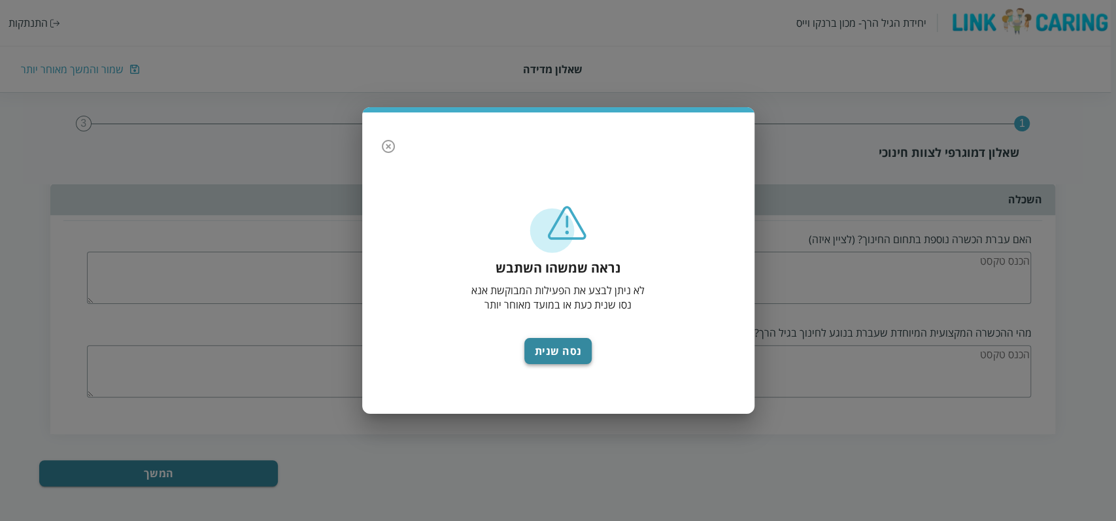
click at [563, 350] on button "נסה שנית" at bounding box center [558, 351] width 68 height 26
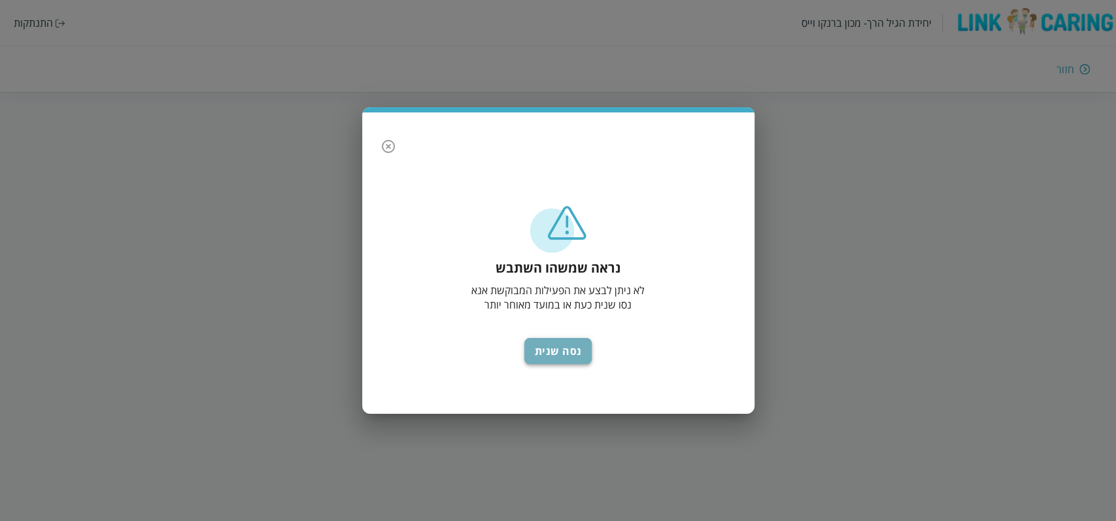
drag, startPoint x: 589, startPoint y: 344, endPoint x: 580, endPoint y: 349, distance: 10.8
click at [580, 349] on button "נסה שנית" at bounding box center [558, 351] width 68 height 26
click at [559, 352] on button "נסה שנית" at bounding box center [558, 351] width 68 height 26
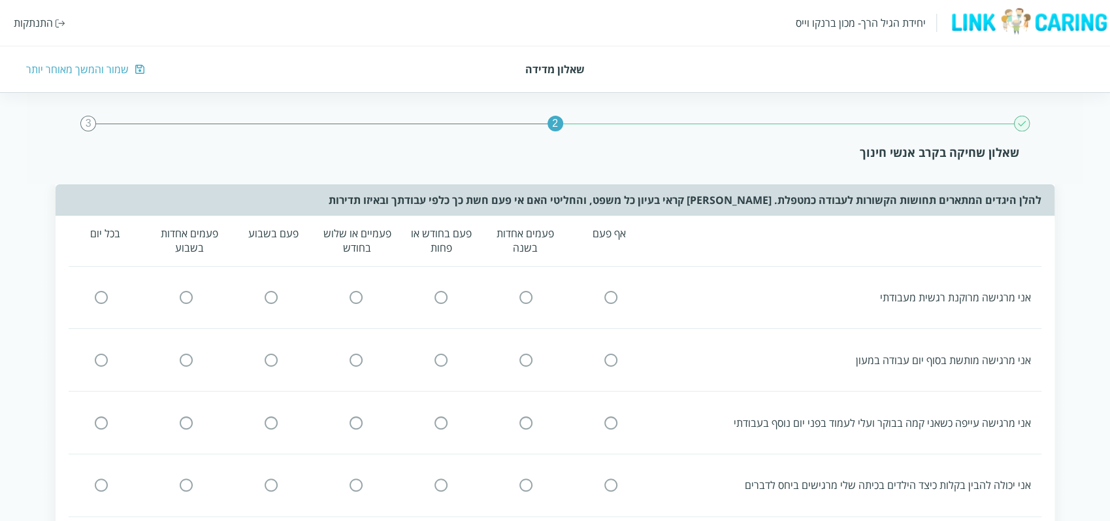
drag, startPoint x: 611, startPoint y: 299, endPoint x: 617, endPoint y: 322, distance: 23.0
click at [610, 299] on input "radio" at bounding box center [611, 298] width 12 height 14
click at [610, 356] on input "radio" at bounding box center [611, 360] width 12 height 14
click at [605, 422] on input "radio" at bounding box center [611, 423] width 12 height 14
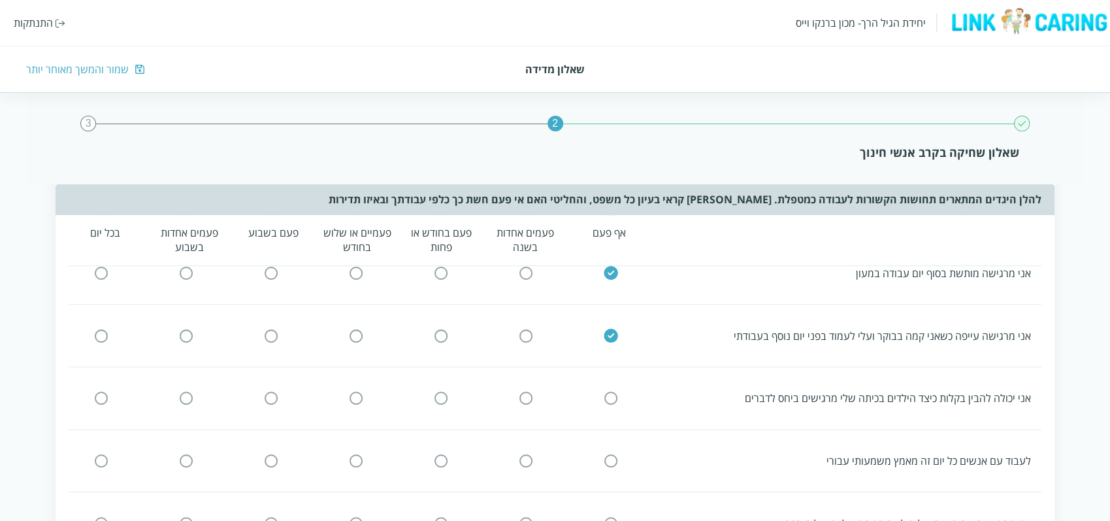
click at [612, 394] on input "radio" at bounding box center [611, 398] width 12 height 14
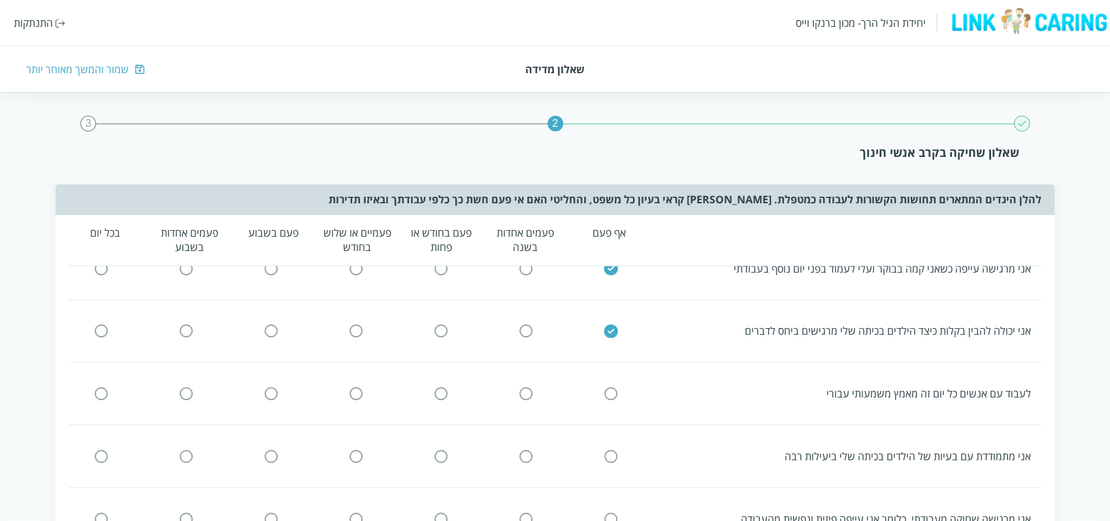
scroll to position [174, 0]
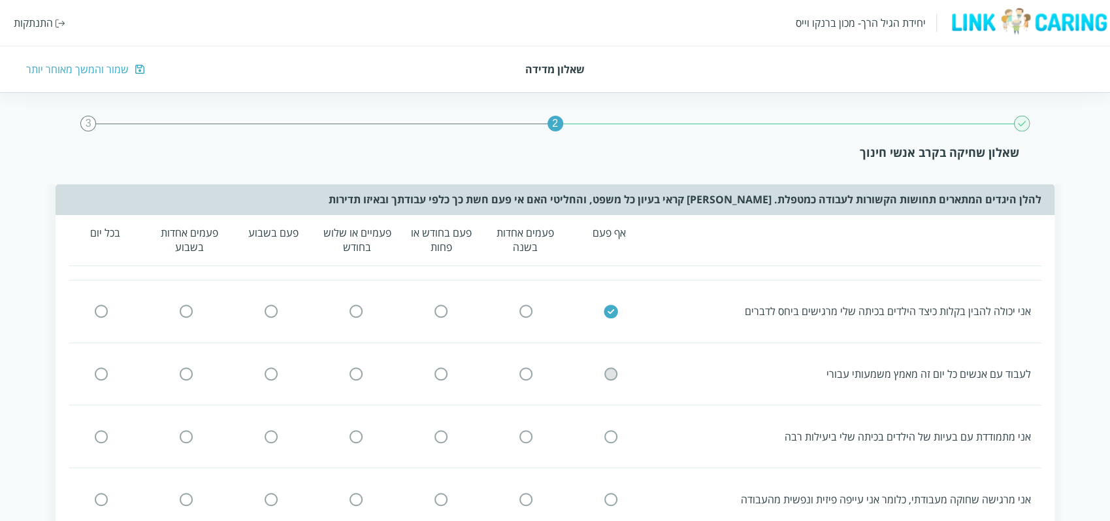
click at [610, 369] on input "radio" at bounding box center [611, 374] width 12 height 14
click at [617, 440] on icon at bounding box center [611, 437] width 16 height 16
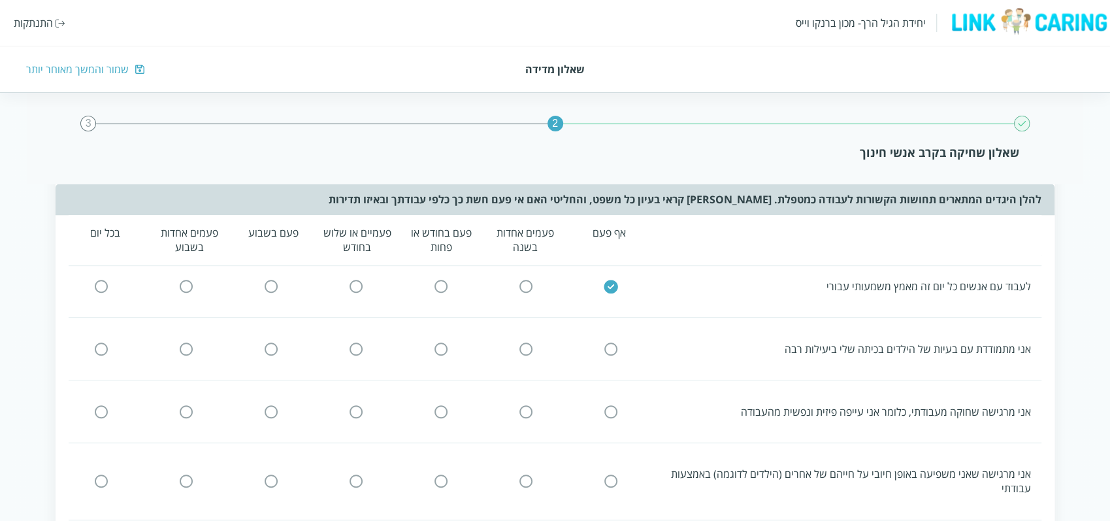
click at [614, 342] on input "radio" at bounding box center [611, 349] width 12 height 14
click at [616, 397] on div "אני מרגישה שחוקה מעבודתי, כלומר אני עייפה פיזית ונפשית מהעבודה" at bounding box center [550, 411] width 984 height 36
click at [607, 410] on input "radio" at bounding box center [611, 412] width 12 height 14
click at [85, 127] on div "3" at bounding box center [88, 124] width 16 height 16
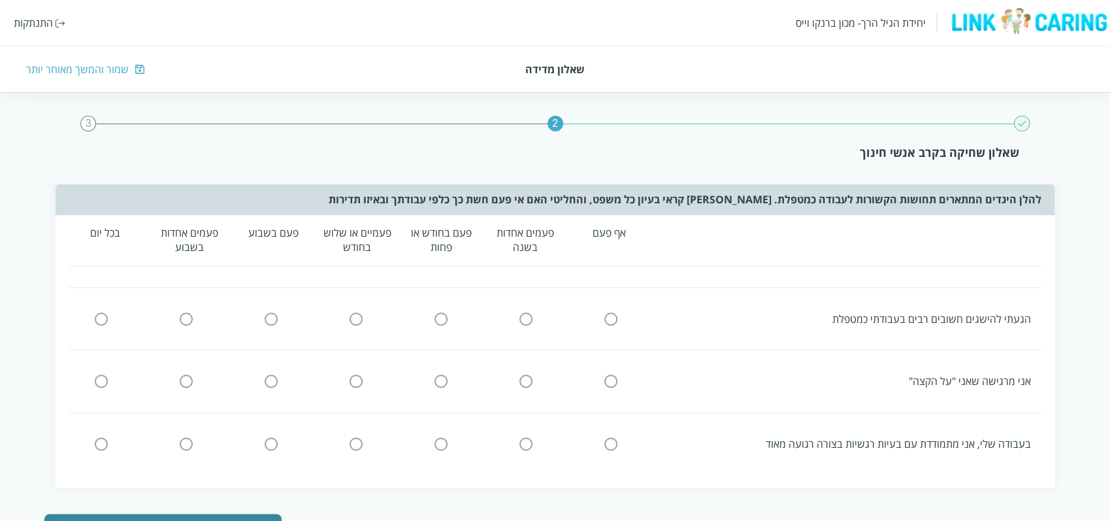
scroll to position [916, 0]
